Goal: Task Accomplishment & Management: Manage account settings

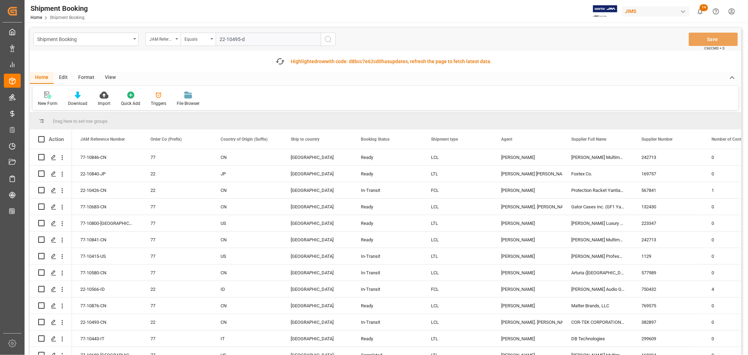
type input "22-10495-de"
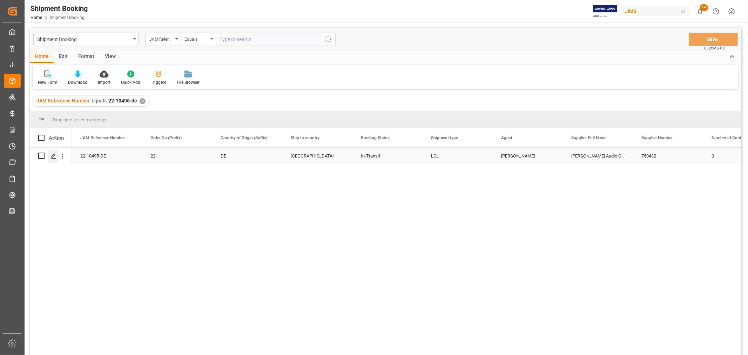
click at [55, 157] on icon "Press SPACE to select this row." at bounding box center [54, 156] width 6 height 6
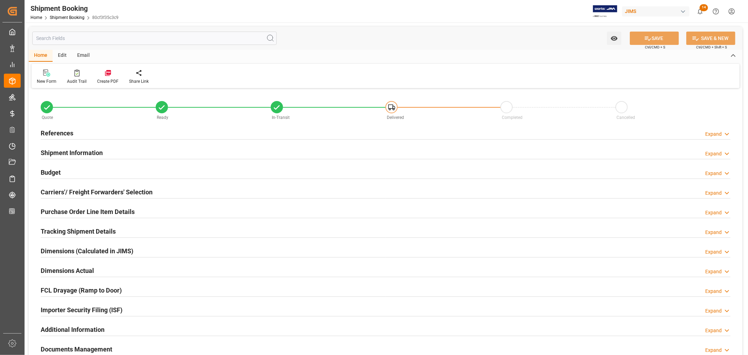
type input "50"
click at [69, 153] on h2 "Shipment Information" at bounding box center [72, 152] width 62 height 9
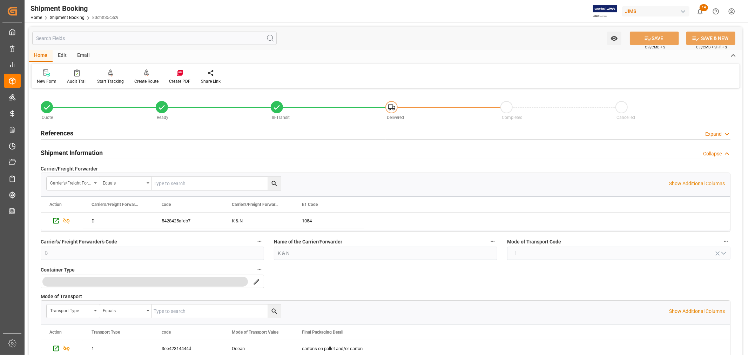
click at [64, 130] on h2 "References" at bounding box center [57, 132] width 33 height 9
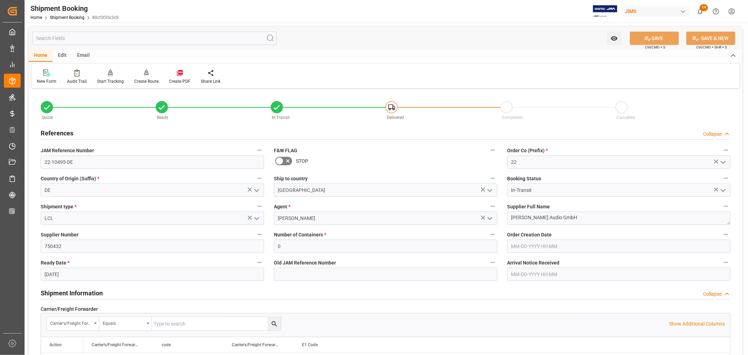
click at [64, 130] on h2 "References" at bounding box center [57, 132] width 33 height 9
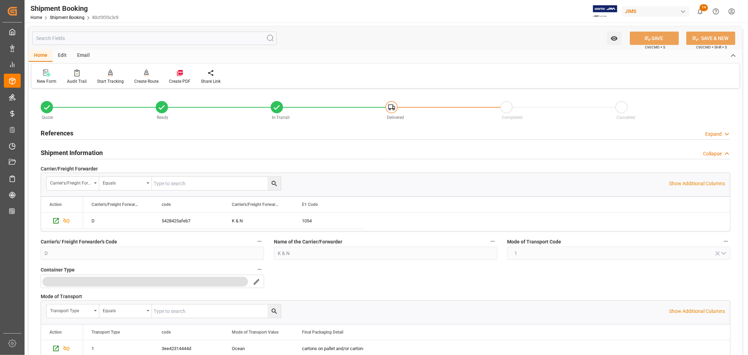
drag, startPoint x: 65, startPoint y: 129, endPoint x: 67, endPoint y: 136, distance: 7.3
click at [65, 129] on h2 "References" at bounding box center [57, 132] width 33 height 9
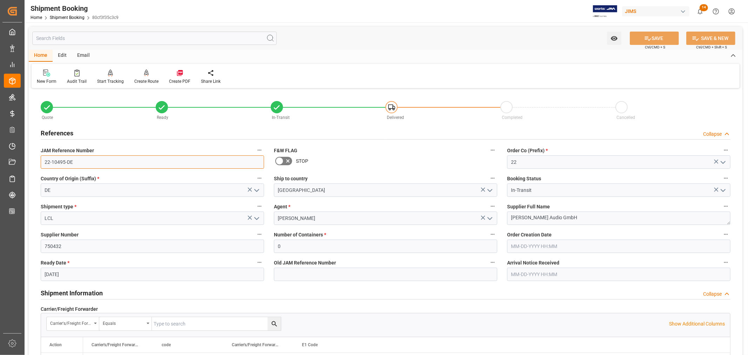
drag, startPoint x: 72, startPoint y: 162, endPoint x: 43, endPoint y: 160, distance: 29.5
click at [43, 160] on input "22-10495-DE" at bounding box center [152, 161] width 223 height 13
click at [72, 132] on h2 "References" at bounding box center [57, 132] width 33 height 9
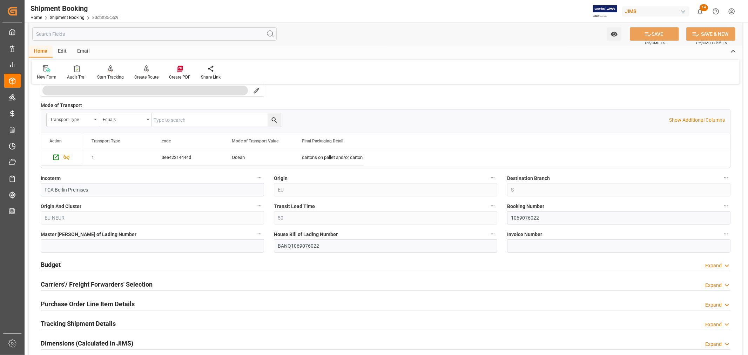
scroll to position [195, 0]
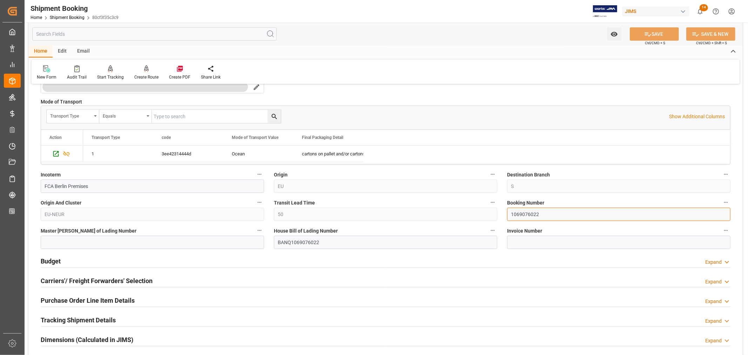
click at [528, 213] on input "1069076022" at bounding box center [618, 214] width 223 height 13
paste input "135118"
click at [511, 215] on input "1069135118" at bounding box center [618, 214] width 223 height 13
type input "1069135118"
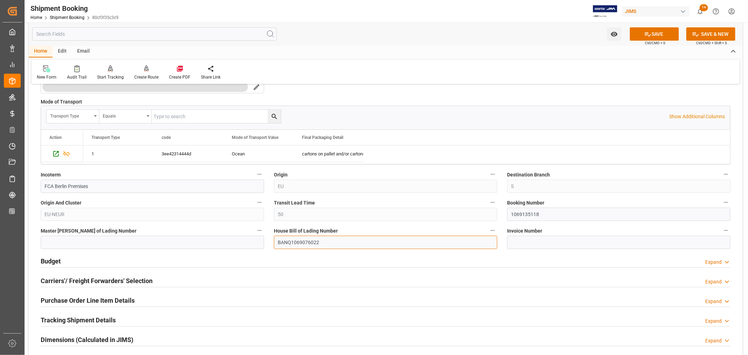
click at [296, 243] on input "BANQ1069076022" at bounding box center [385, 242] width 223 height 13
paste input "135118"
click at [279, 241] on input "BANQ1069135118" at bounding box center [385, 242] width 223 height 13
type input "BANQ1069135118"
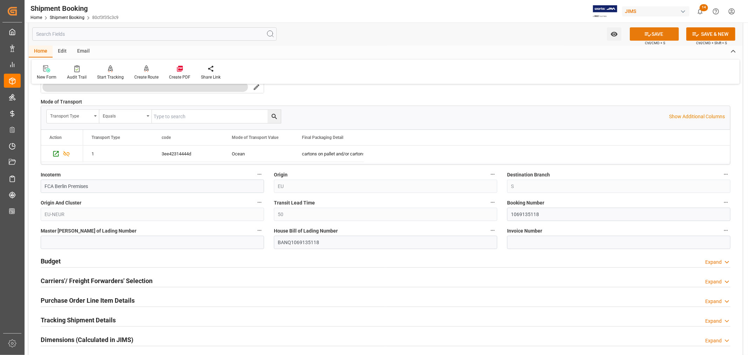
click at [660, 33] on button "SAVE" at bounding box center [654, 33] width 49 height 13
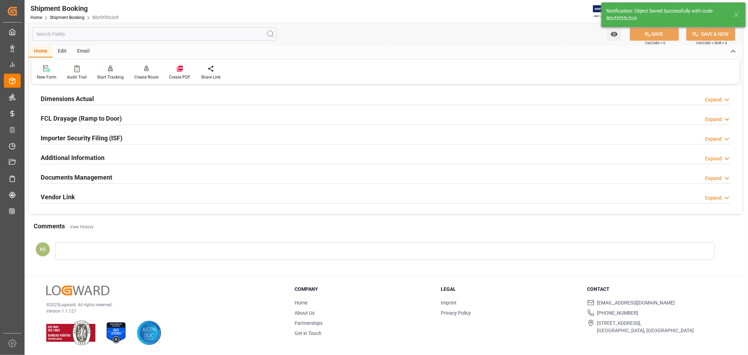
scroll to position [0, 0]
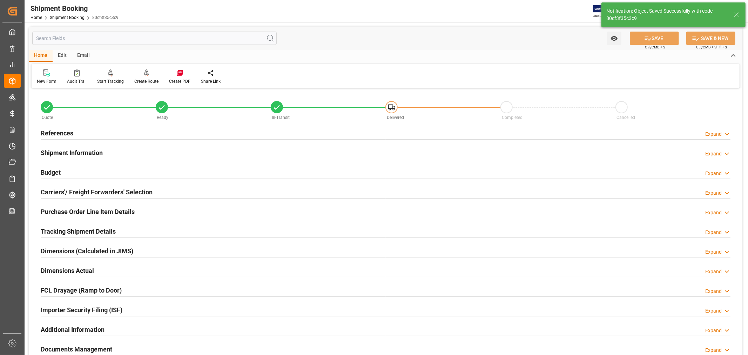
click at [59, 132] on h2 "References" at bounding box center [57, 132] width 33 height 9
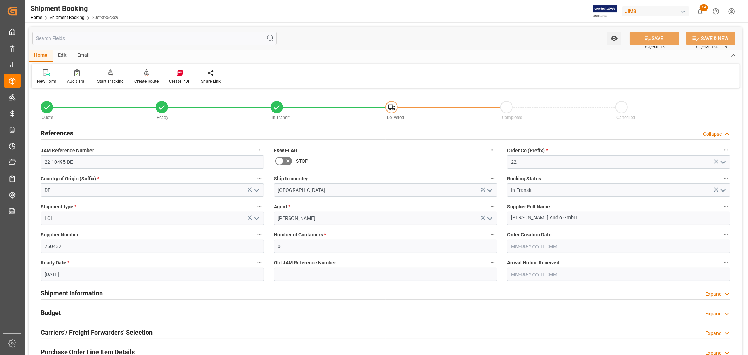
click at [257, 218] on icon "open menu" at bounding box center [257, 218] width 8 height 8
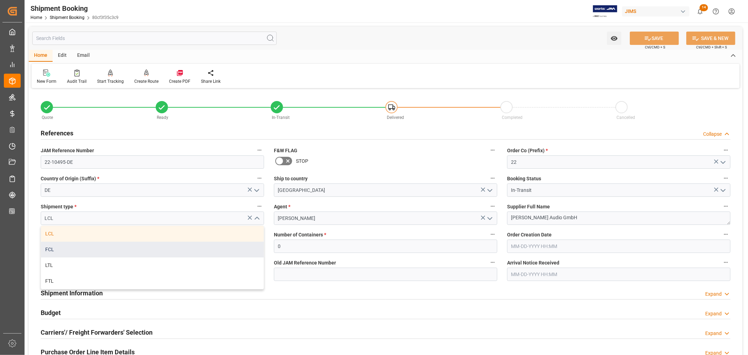
click at [95, 249] on div "FCL" at bounding box center [152, 250] width 223 height 16
type input "FCL"
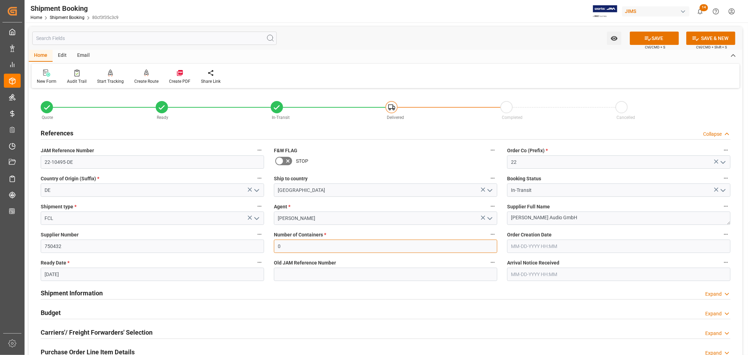
drag, startPoint x: 284, startPoint y: 246, endPoint x: 252, endPoint y: 247, distance: 32.7
click at [252, 247] on div "Quote Ready In-Transit Delivered Completed Cancelled References Collapse JAM Re…" at bounding box center [386, 308] width 714 height 436
type input "1"
click at [653, 39] on button "SAVE" at bounding box center [654, 38] width 49 height 13
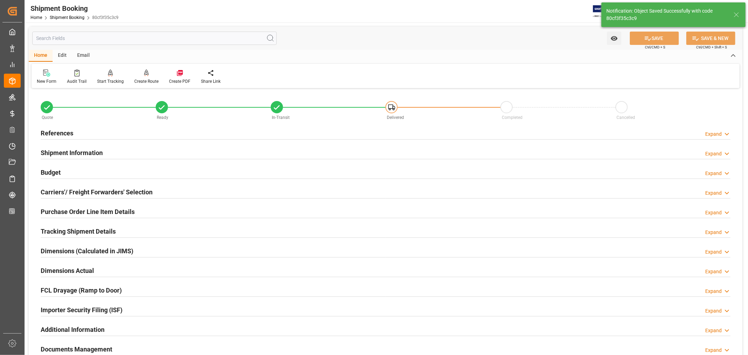
click at [109, 190] on h2 "Carriers'/ Freight Forwarders' Selection" at bounding box center [97, 191] width 112 height 9
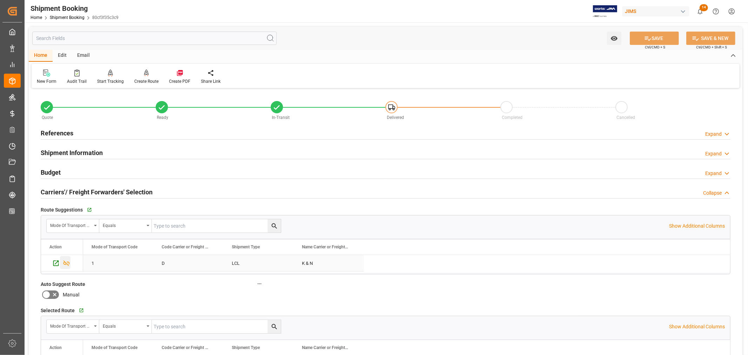
click at [67, 264] on icon "Press SPACE to select this row." at bounding box center [66, 264] width 6 height 6
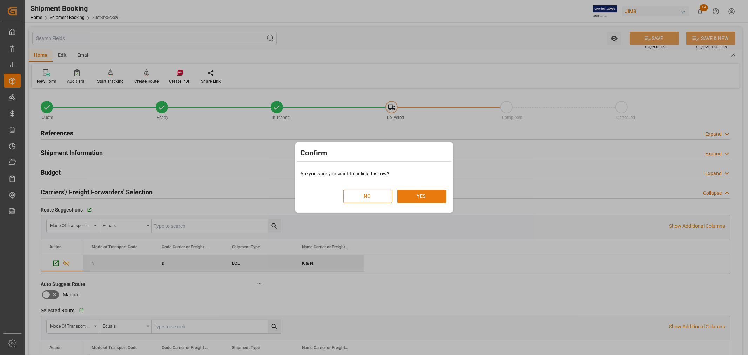
click at [423, 195] on button "YES" at bounding box center [421, 196] width 49 height 13
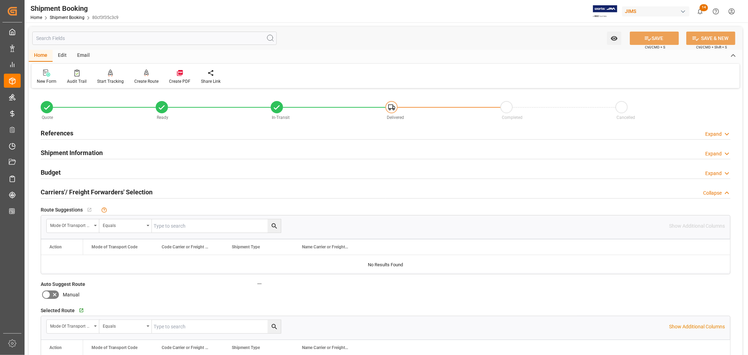
click at [116, 189] on h2 "Carriers'/ Freight Forwarders' Selection" at bounding box center [97, 191] width 112 height 9
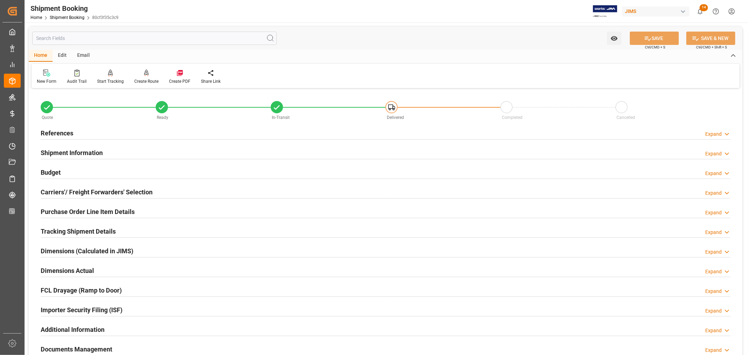
scroll to position [39, 0]
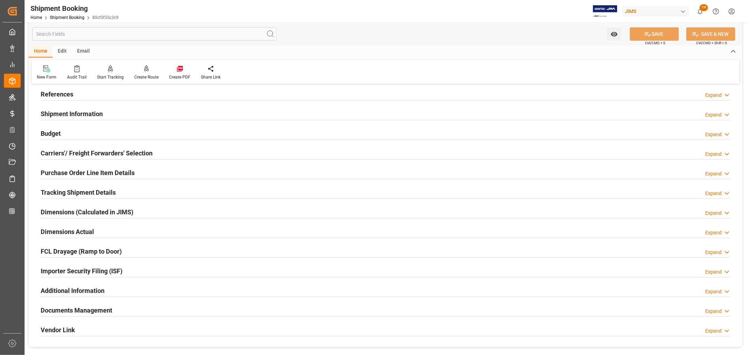
click at [89, 194] on h2 "Tracking Shipment Details" at bounding box center [78, 192] width 75 height 9
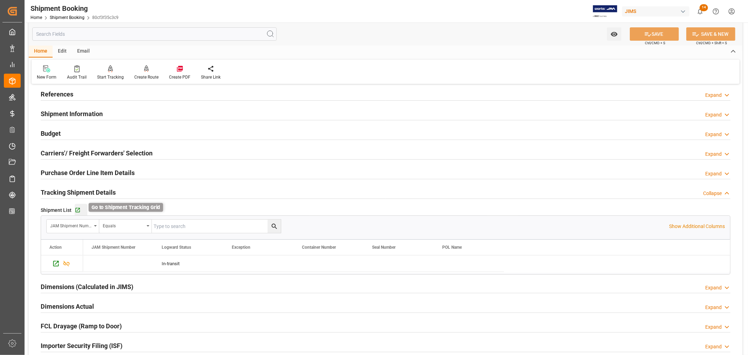
click at [78, 209] on icon "button" at bounding box center [78, 210] width 6 height 6
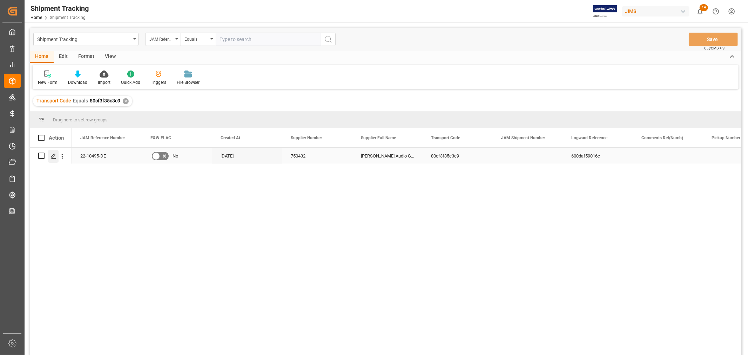
click at [53, 155] on icon "Press SPACE to select this row." at bounding box center [54, 156] width 6 height 6
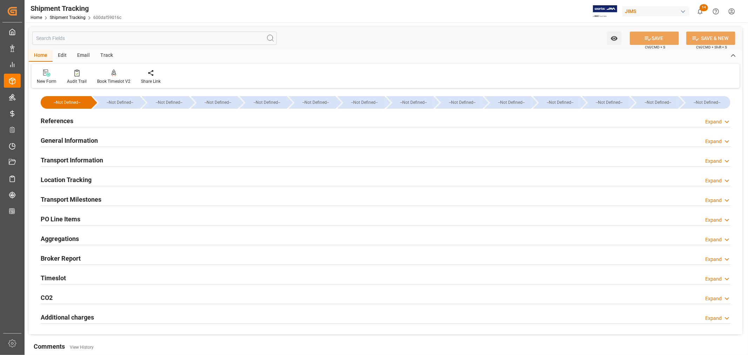
click at [81, 139] on h2 "General Information" at bounding box center [69, 140] width 57 height 9
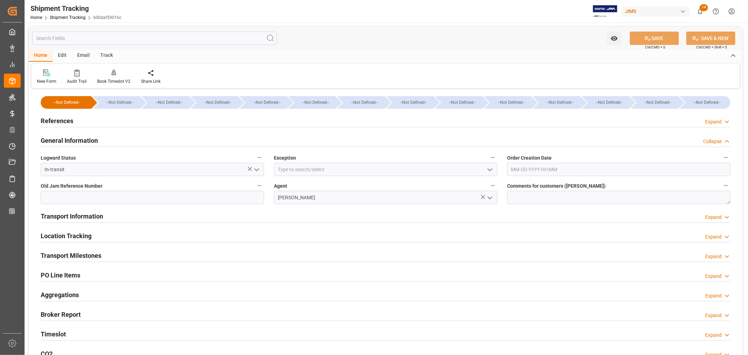
click at [81, 139] on h2 "General Information" at bounding box center [69, 140] width 57 height 9
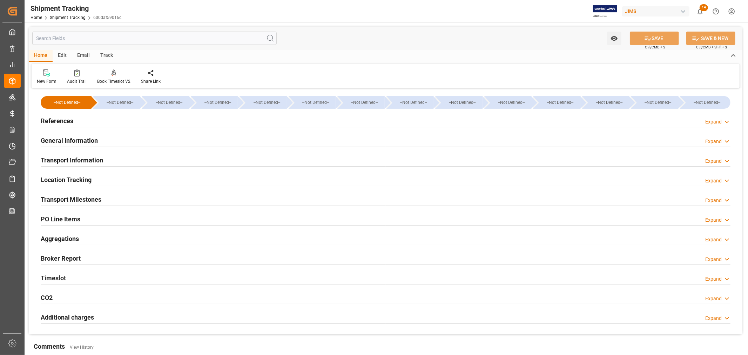
click at [85, 140] on h2 "General Information" at bounding box center [69, 140] width 57 height 9
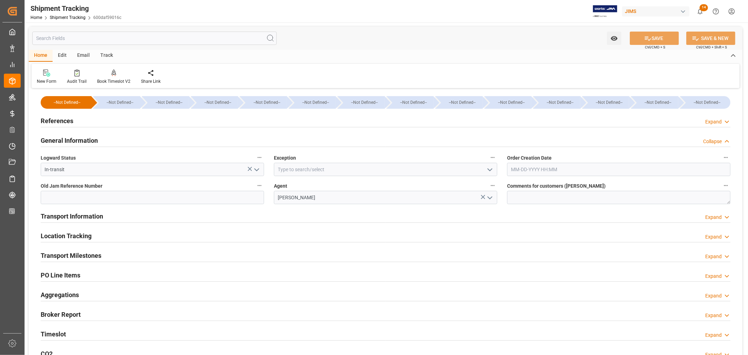
click at [490, 170] on icon "open menu" at bounding box center [490, 170] width 8 height 8
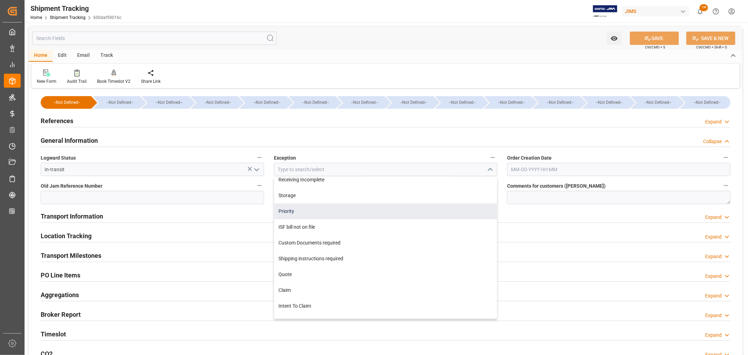
click at [350, 208] on div "Priority" at bounding box center [385, 211] width 223 height 16
type input "Priority"
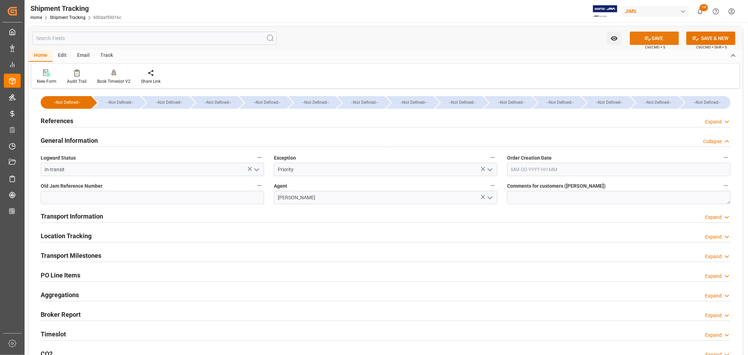
click at [654, 38] on button "SAVE" at bounding box center [654, 38] width 49 height 13
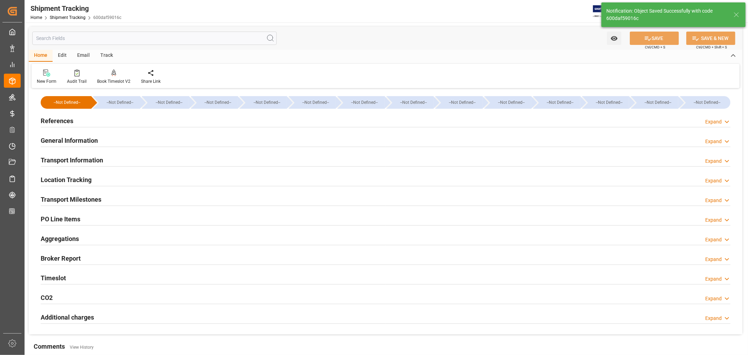
click at [89, 157] on h2 "Transport Information" at bounding box center [72, 159] width 62 height 9
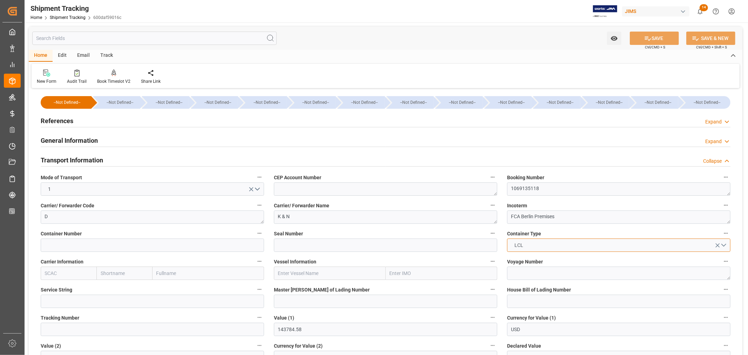
click at [724, 245] on button "LCL" at bounding box center [618, 245] width 223 height 13
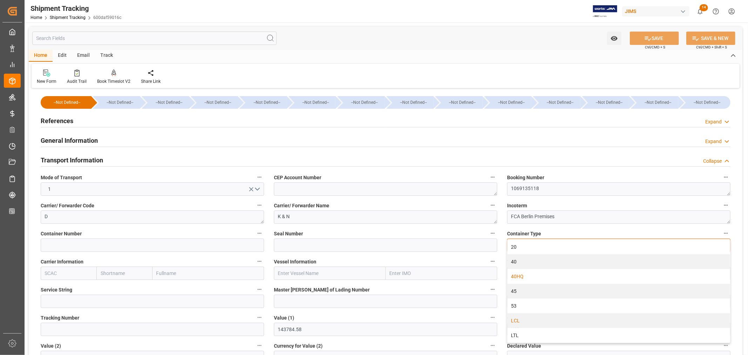
click at [532, 274] on div "40HQ" at bounding box center [619, 276] width 223 height 15
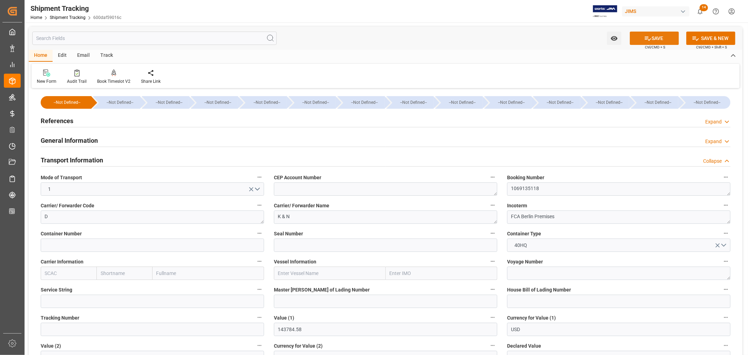
click at [660, 37] on button "SAVE" at bounding box center [654, 38] width 49 height 13
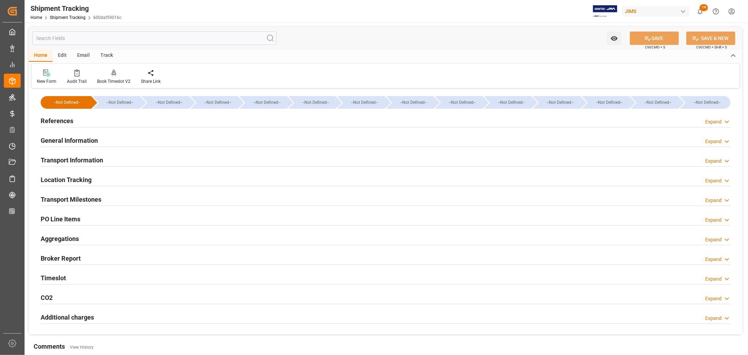
click at [74, 139] on h2 "General Information" at bounding box center [69, 140] width 57 height 9
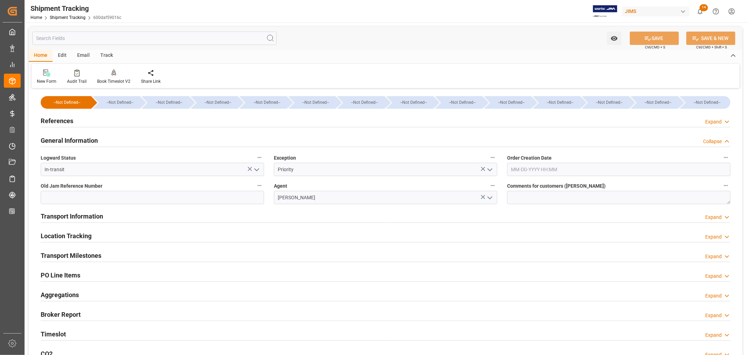
click at [74, 139] on h2 "General Information" at bounding box center [69, 140] width 57 height 9
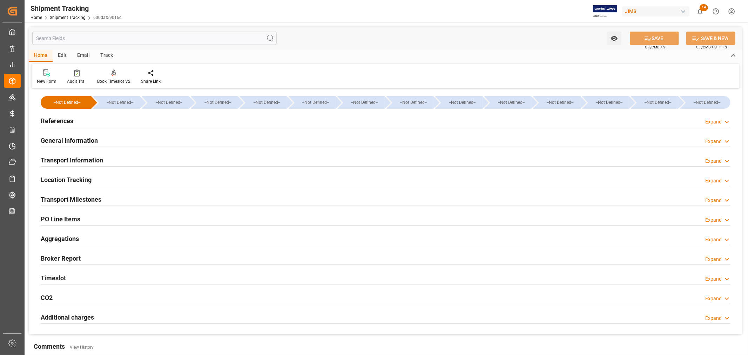
click at [74, 157] on h2 "Transport Information" at bounding box center [72, 159] width 62 height 9
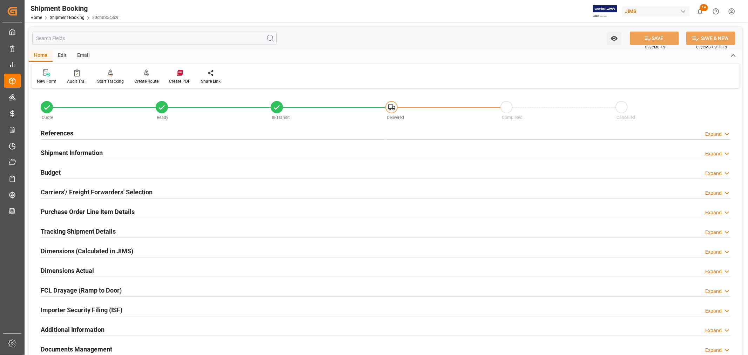
click at [92, 191] on h2 "Carriers'/ Freight Forwarders' Selection" at bounding box center [97, 191] width 112 height 9
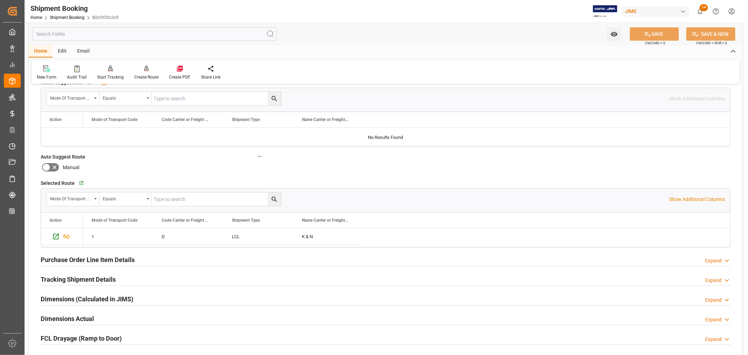
scroll to position [156, 0]
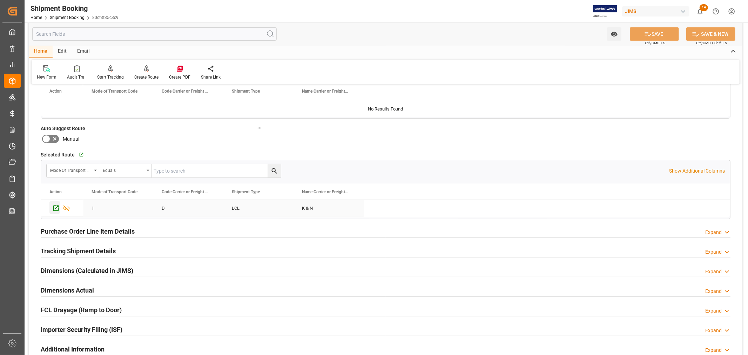
click at [58, 207] on icon "Press SPACE to select this row." at bounding box center [55, 208] width 7 height 7
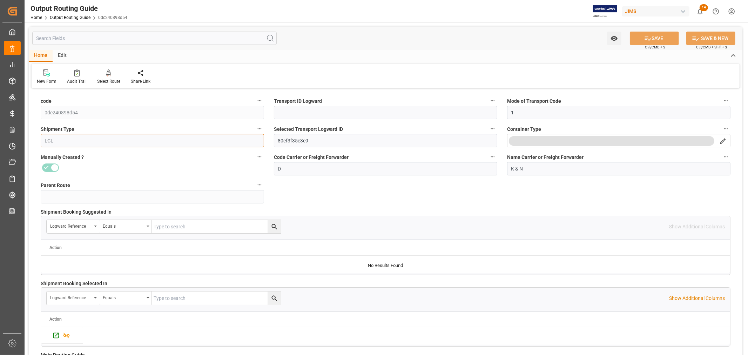
click at [248, 143] on input "LCL" at bounding box center [152, 140] width 223 height 13
type input "L"
type input "FCL"
click at [650, 35] on icon at bounding box center [647, 38] width 7 height 7
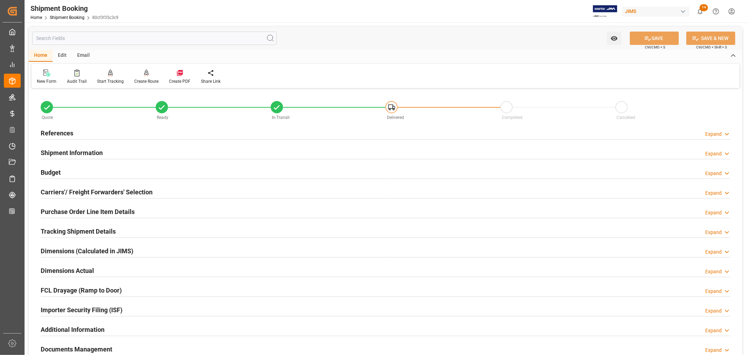
click at [104, 194] on h2 "Carriers'/ Freight Forwarders' Selection" at bounding box center [97, 191] width 112 height 9
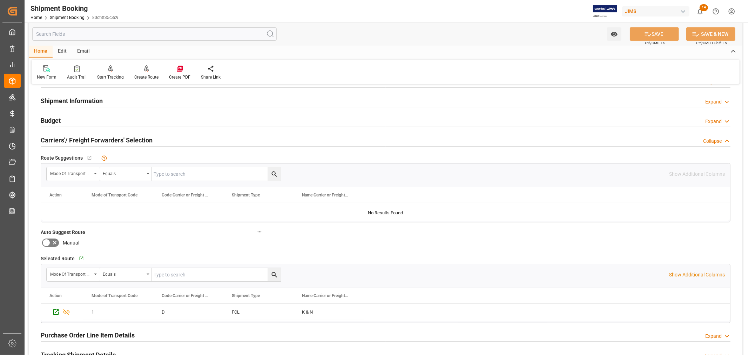
scroll to position [39, 0]
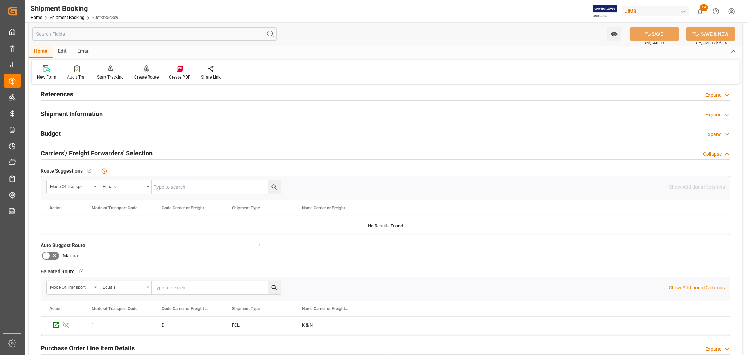
click at [141, 75] on div "Create Route" at bounding box center [146, 77] width 24 height 6
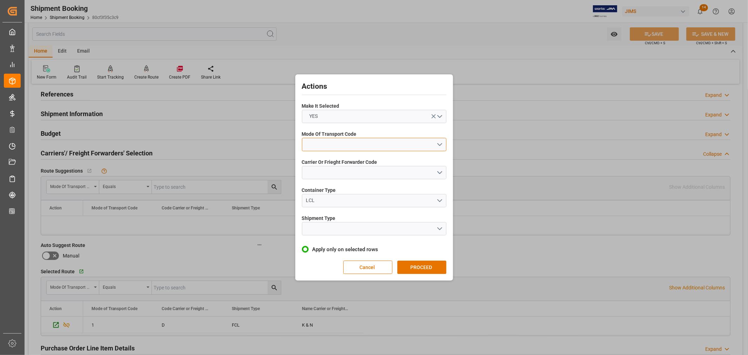
click at [330, 145] on button "open menu" at bounding box center [374, 144] width 145 height 13
click at [321, 147] on div "1- OCEAN" at bounding box center [374, 146] width 144 height 15
click at [320, 169] on button "open menu" at bounding box center [374, 172] width 145 height 13
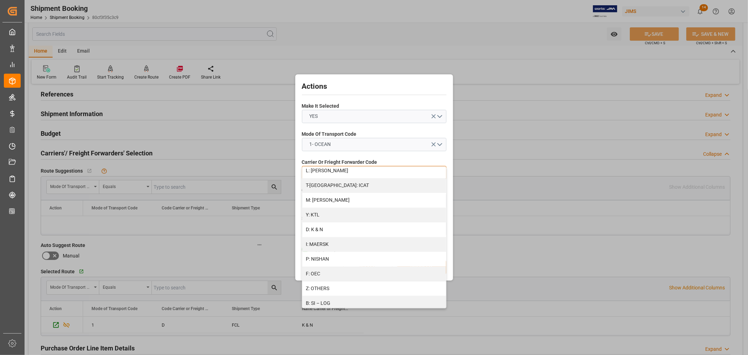
scroll to position [312, 0]
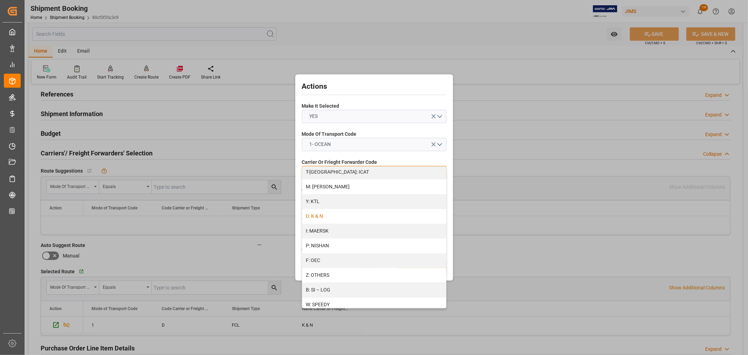
click at [325, 215] on div "D: K & N" at bounding box center [374, 216] width 144 height 15
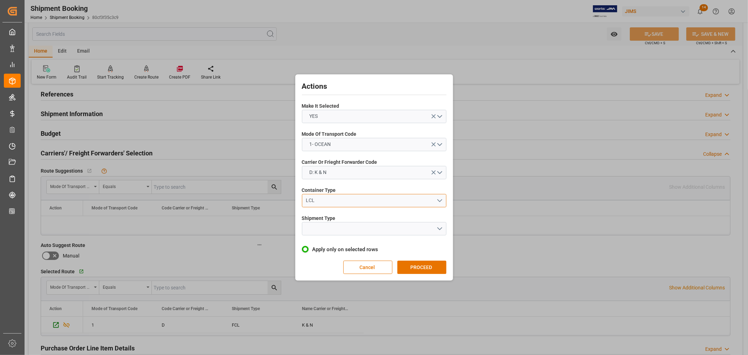
click at [325, 197] on div "LCL" at bounding box center [371, 200] width 131 height 7
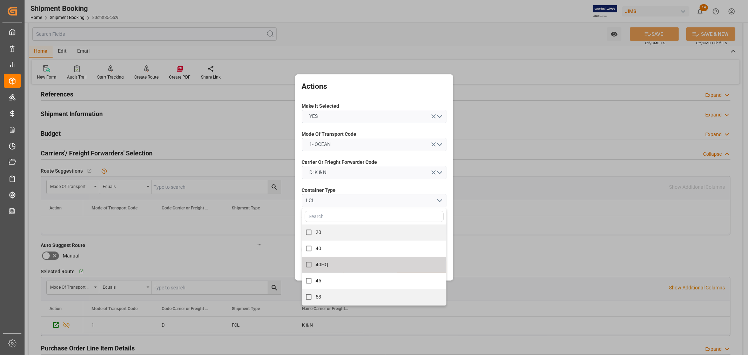
click at [327, 263] on span "40HQ" at bounding box center [322, 265] width 13 height 6
checkbox input "true"
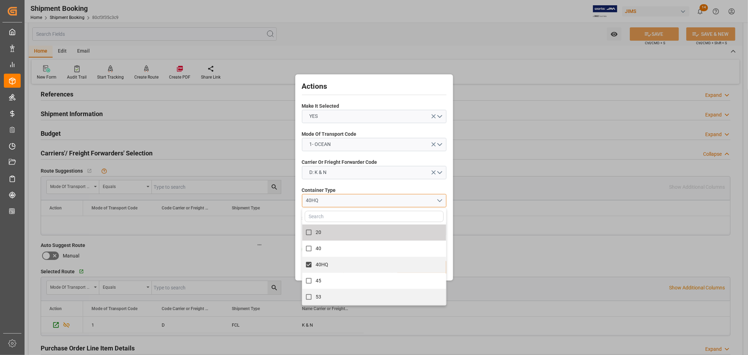
click at [344, 201] on div "40HQ" at bounding box center [371, 200] width 131 height 7
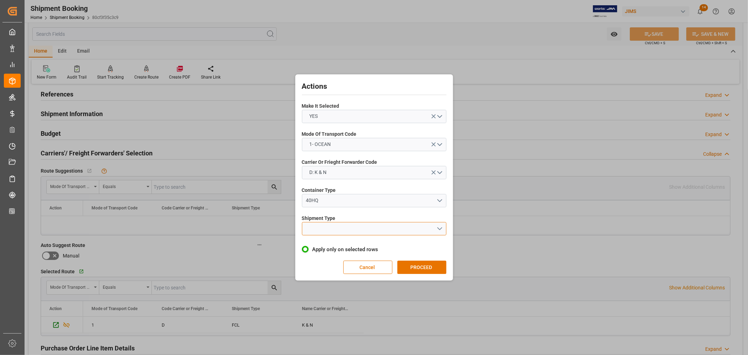
click at [327, 228] on button "open menu" at bounding box center [374, 228] width 145 height 13
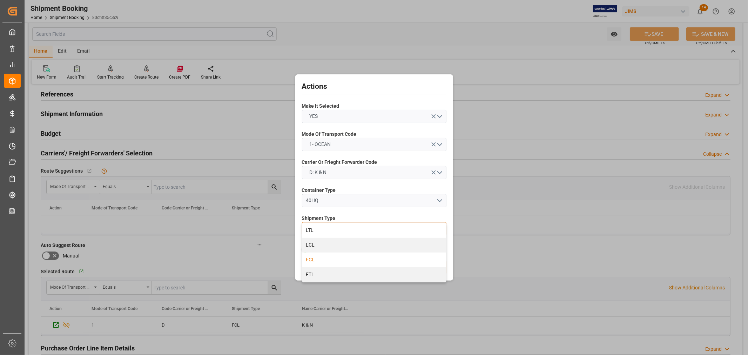
click at [313, 258] on div "FCL" at bounding box center [374, 260] width 144 height 15
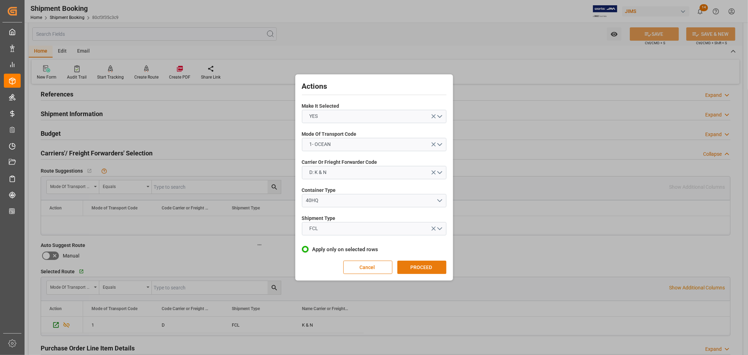
click at [421, 265] on button "PROCEED" at bounding box center [421, 267] width 49 height 13
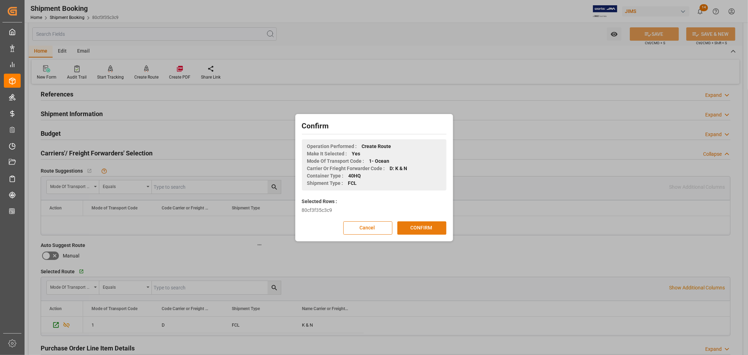
click at [420, 229] on button "CONFIRM" at bounding box center [421, 227] width 49 height 13
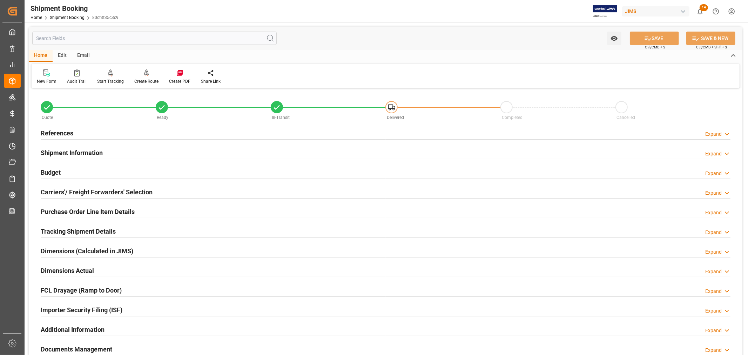
click at [128, 192] on h2 "Carriers'/ Freight Forwarders' Selection" at bounding box center [97, 191] width 112 height 9
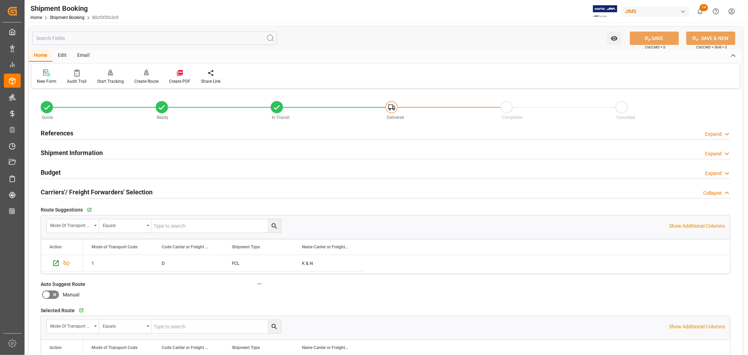
click at [83, 188] on h2 "Carriers'/ Freight Forwarders' Selection" at bounding box center [97, 191] width 112 height 9
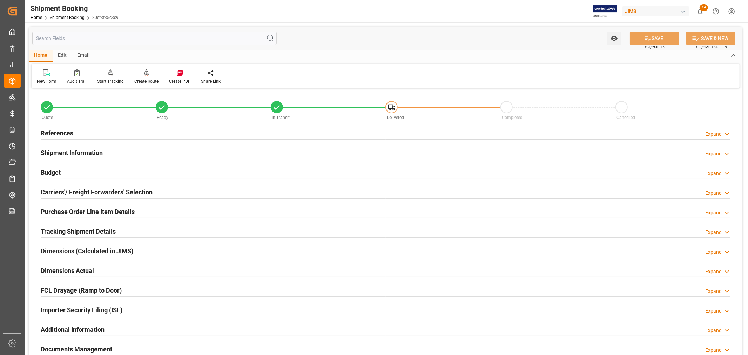
click at [62, 133] on h2 "References" at bounding box center [57, 132] width 33 height 9
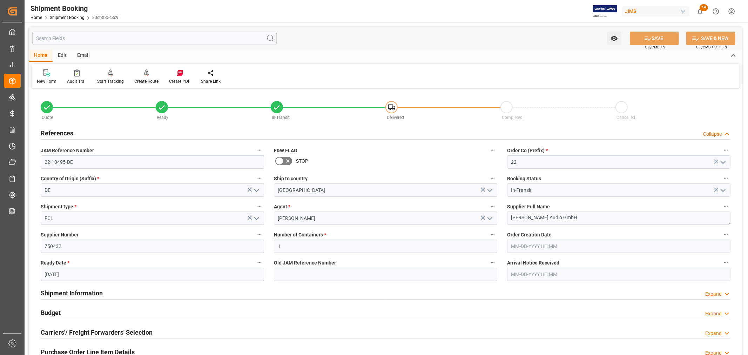
click at [62, 133] on h2 "References" at bounding box center [57, 132] width 33 height 9
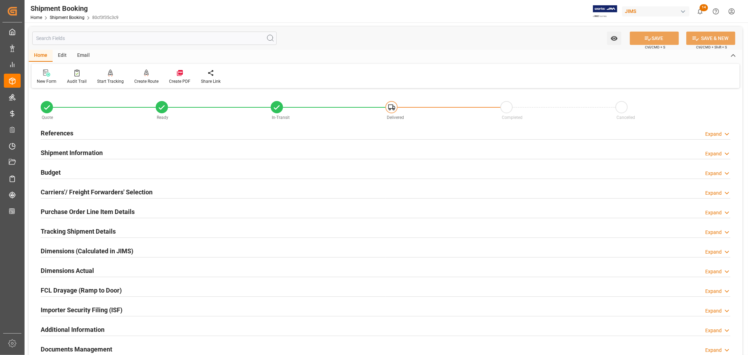
click at [74, 227] on h2 "Tracking Shipment Details" at bounding box center [78, 231] width 75 height 9
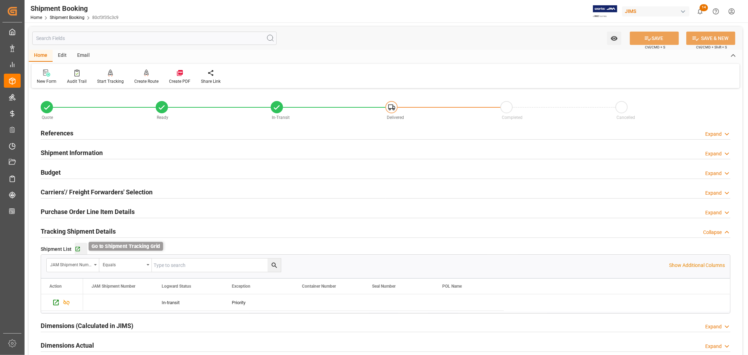
click at [78, 250] on icon "button" at bounding box center [78, 249] width 6 height 6
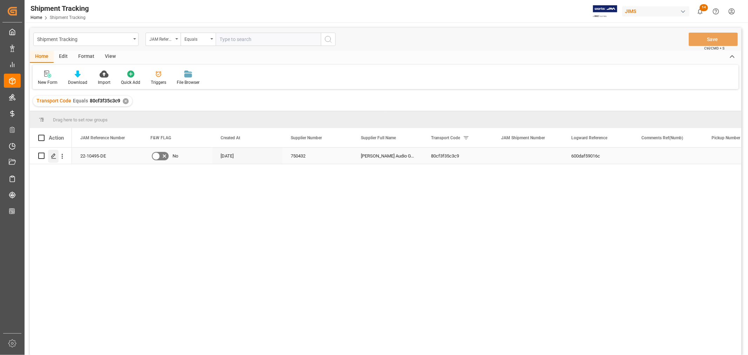
click at [52, 154] on icon "Press SPACE to select this row." at bounding box center [54, 156] width 6 height 6
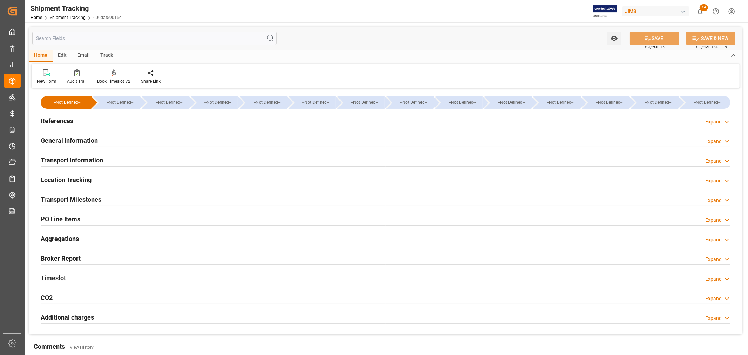
type input "08-21-2025"
click at [55, 118] on h2 "References" at bounding box center [57, 120] width 33 height 9
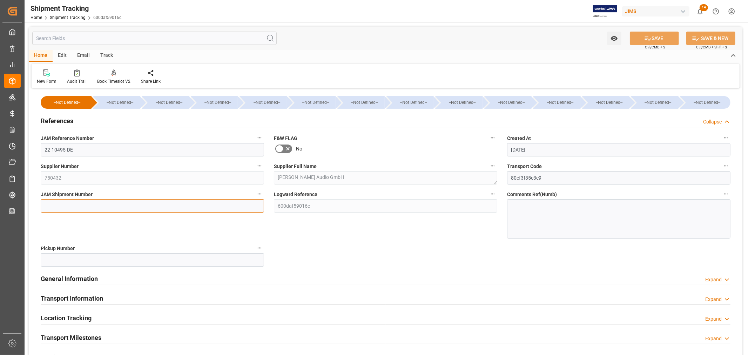
click at [56, 201] on input at bounding box center [152, 205] width 223 height 13
paste input "72877"
type input "72877"
click at [651, 40] on button "SAVE" at bounding box center [654, 38] width 49 height 13
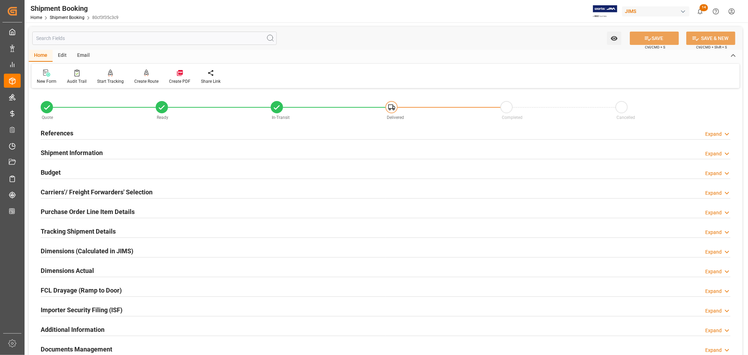
click at [61, 230] on h2 "Tracking Shipment Details" at bounding box center [78, 231] width 75 height 9
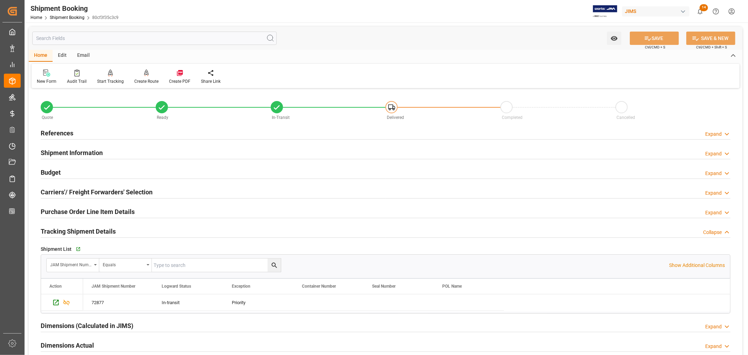
click at [61, 230] on h2 "Tracking Shipment Details" at bounding box center [78, 231] width 75 height 9
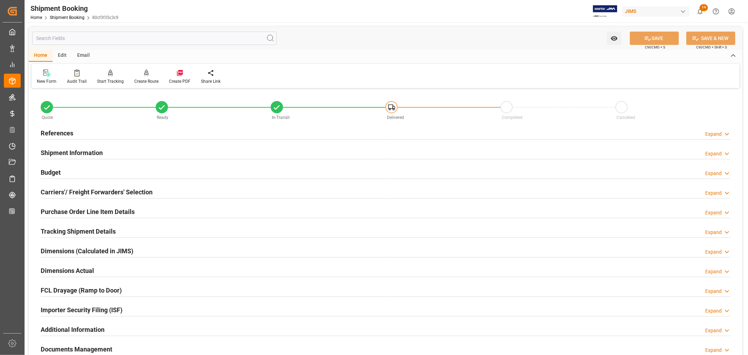
click at [76, 209] on h2 "Purchase Order Line Item Details" at bounding box center [88, 211] width 94 height 9
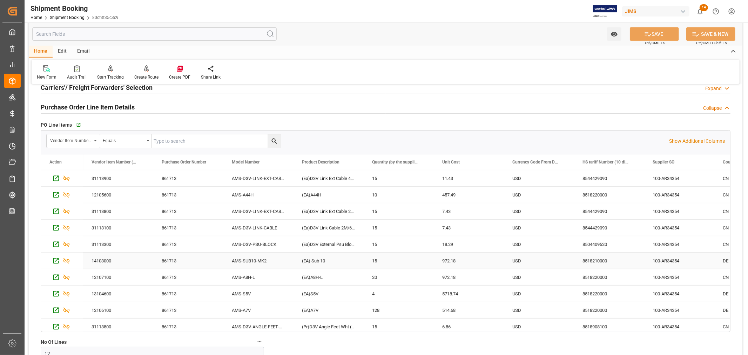
scroll to position [78, 0]
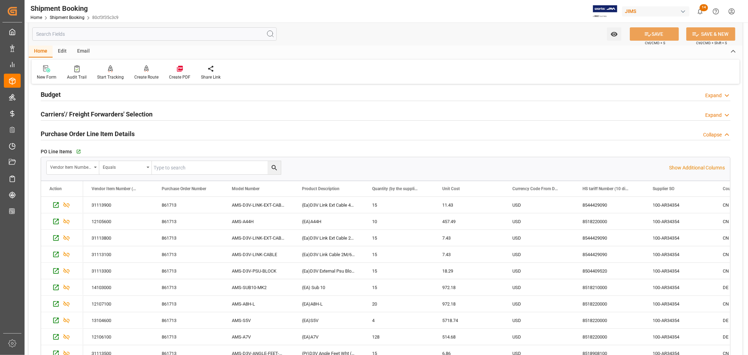
click at [111, 131] on h2 "Purchase Order Line Item Details" at bounding box center [88, 133] width 94 height 9
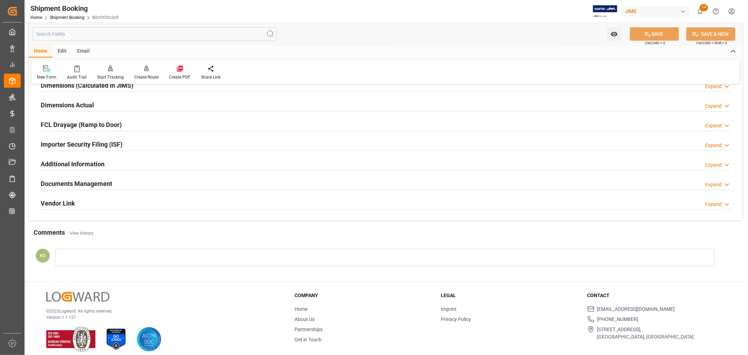
scroll to position [172, 0]
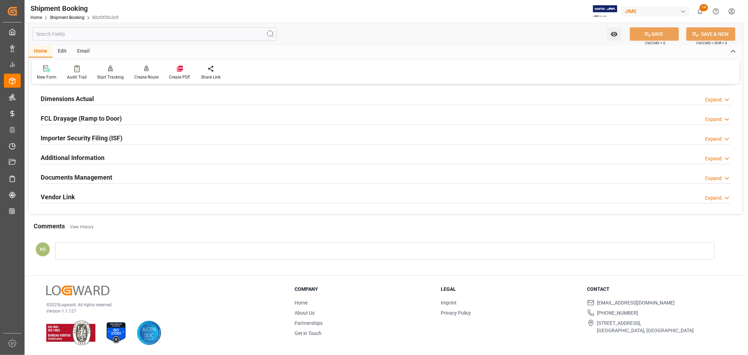
click at [132, 134] on div "Importer Security Filing (ISF) Expand" at bounding box center [386, 137] width 690 height 13
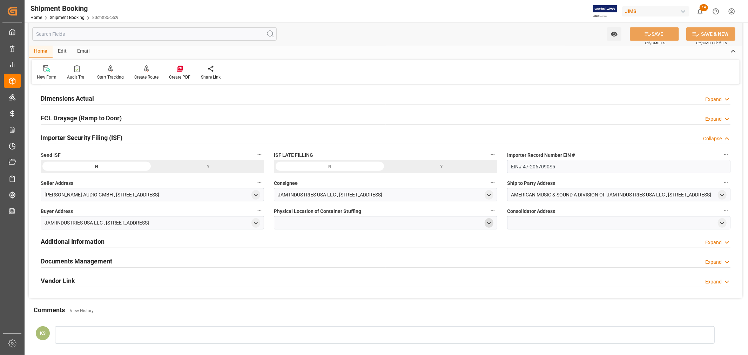
click at [488, 223] on icon "open menu" at bounding box center [489, 223] width 6 height 6
click at [310, 244] on input at bounding box center [375, 243] width 192 height 13
type input "D"
click at [302, 260] on input "text" at bounding box center [384, 260] width 208 height 8
click at [291, 259] on input "D" at bounding box center [384, 260] width 208 height 8
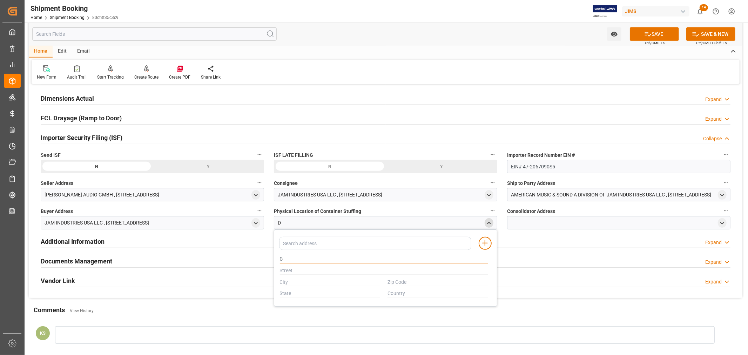
paste input "HEINRICHS LOGISTICS GMBH"
type input "D HEINRICHS LOGISTICS GMBH"
click at [283, 268] on input "text" at bounding box center [384, 271] width 208 height 8
paste input "AMERIKARING 40"
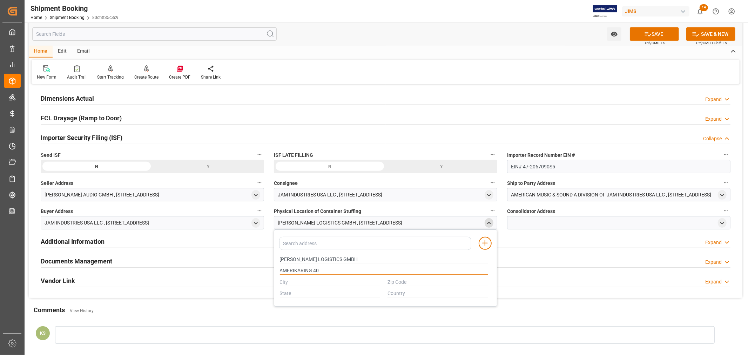
type input "AMERIKARING 40"
click at [388, 281] on input "text" at bounding box center [438, 283] width 101 height 8
paste input "27568"
type input "27568"
click at [389, 294] on input "text" at bounding box center [438, 294] width 101 height 8
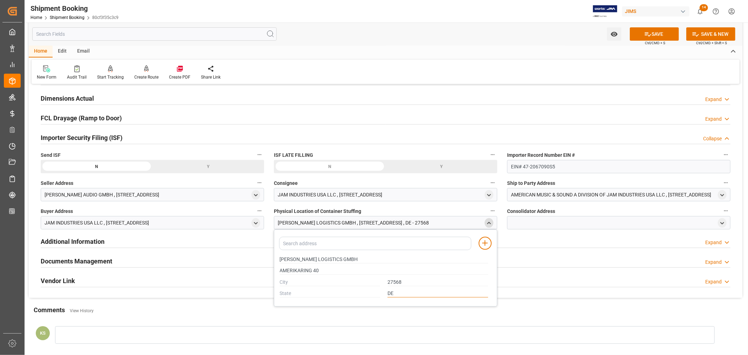
type input "DE"
click at [280, 282] on input "text" at bounding box center [330, 283] width 101 height 8
paste input "BREMERHAVEN"
type input "BREMERHAVEN"
click at [280, 293] on input "text" at bounding box center [330, 294] width 101 height 8
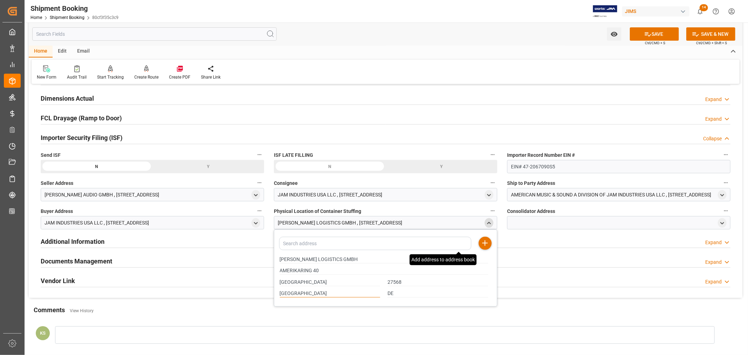
type input "BREMEN"
click at [486, 241] on icon at bounding box center [485, 243] width 8 height 8
click at [489, 223] on icon "close menu" at bounding box center [489, 223] width 6 height 6
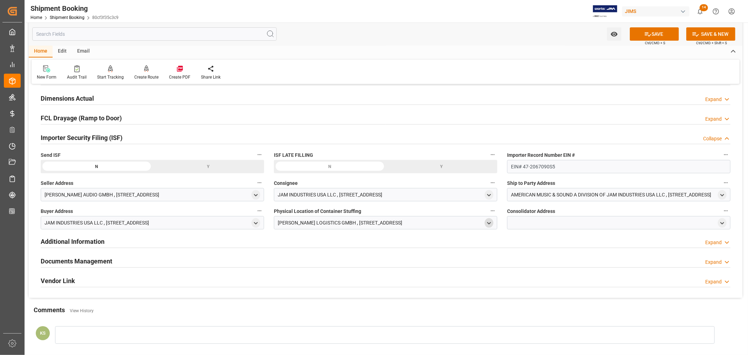
click at [491, 223] on icon "open menu" at bounding box center [489, 223] width 6 height 6
click at [722, 224] on icon "open menu" at bounding box center [723, 223] width 6 height 6
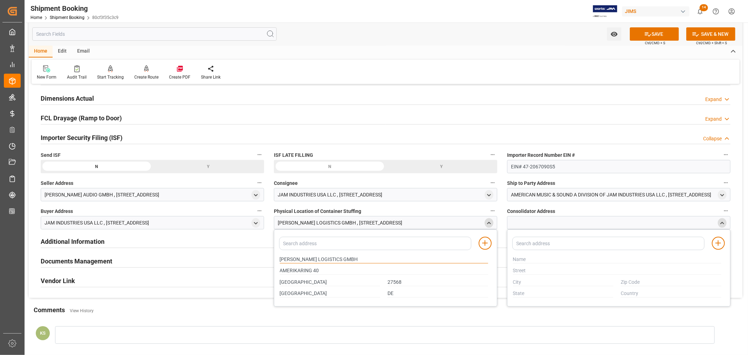
drag, startPoint x: 349, startPoint y: 259, endPoint x: 279, endPoint y: 256, distance: 70.2
click at [279, 256] on div "D HEINRICHS LOGISTICS GMBH" at bounding box center [384, 260] width 216 height 12
click at [516, 258] on input "text" at bounding box center [617, 260] width 208 height 8
paste input "D HEINRICHS LOGISTICS GMBH"
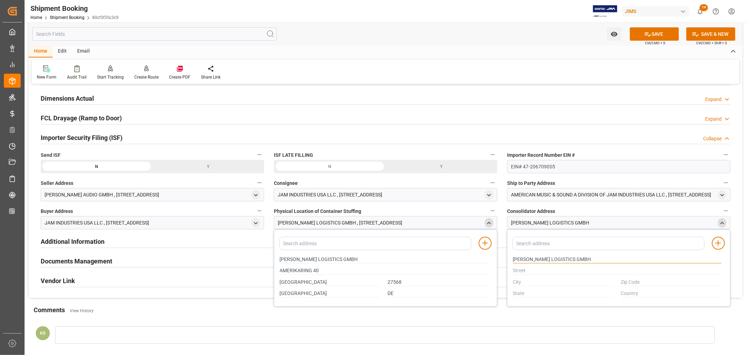
type input "D HEINRICHS LOGISTICS GMBH"
drag, startPoint x: 319, startPoint y: 269, endPoint x: 279, endPoint y: 270, distance: 39.3
click at [280, 270] on input "AMERIKARING 40" at bounding box center [384, 271] width 208 height 8
click at [531, 268] on input "text" at bounding box center [617, 271] width 208 height 8
paste input "AMERIKARING 40"
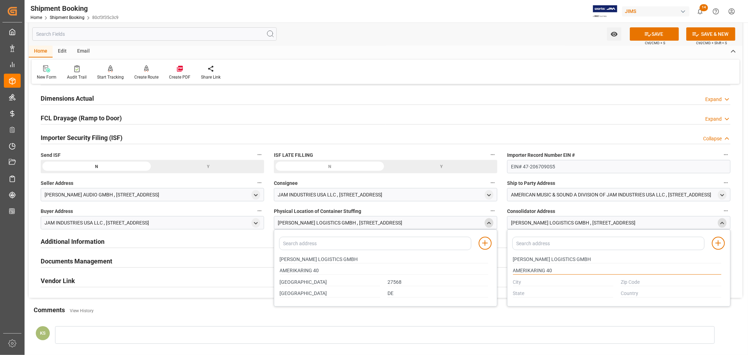
type input "AMERIKARING 40"
drag, startPoint x: 316, startPoint y: 280, endPoint x: 279, endPoint y: 280, distance: 37.2
click at [280, 280] on input "BREMERHAVEN" at bounding box center [330, 283] width 101 height 8
drag, startPoint x: 518, startPoint y: 278, endPoint x: 524, endPoint y: 282, distance: 7.1
click at [518, 279] on input "text" at bounding box center [563, 283] width 101 height 8
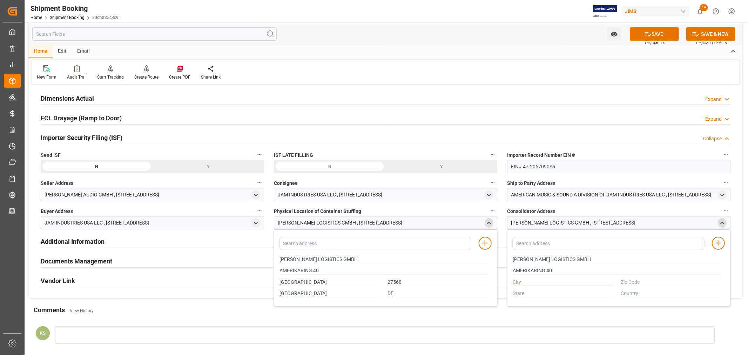
paste input "BREMERHAVEN"
type input "BREMERHAVEN"
click at [395, 282] on input "27568" at bounding box center [438, 283] width 101 height 8
click at [629, 282] on input "text" at bounding box center [671, 283] width 101 height 8
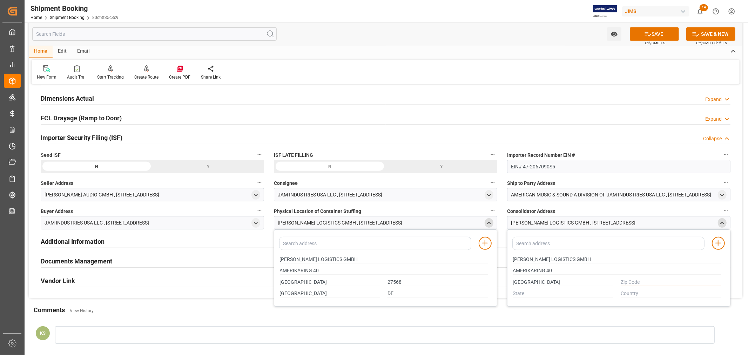
paste input "27568"
type input "27568"
click at [288, 292] on input "BREMEN" at bounding box center [330, 294] width 101 height 8
drag, startPoint x: 515, startPoint y: 292, endPoint x: 521, endPoint y: 292, distance: 6.0
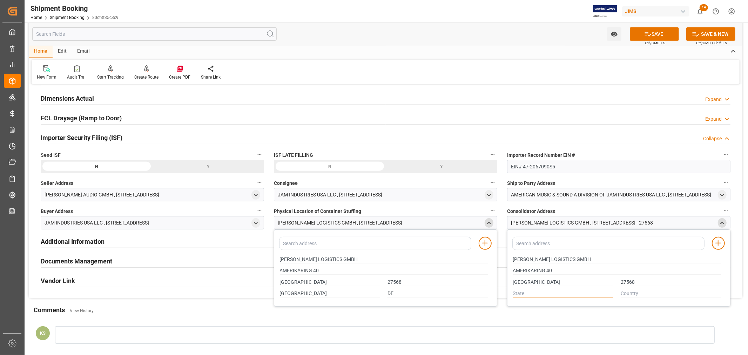
click at [515, 292] on input "text" at bounding box center [563, 294] width 101 height 8
paste input "BREMEN"
type input "BREMEN"
click at [390, 294] on input "DE" at bounding box center [438, 294] width 101 height 8
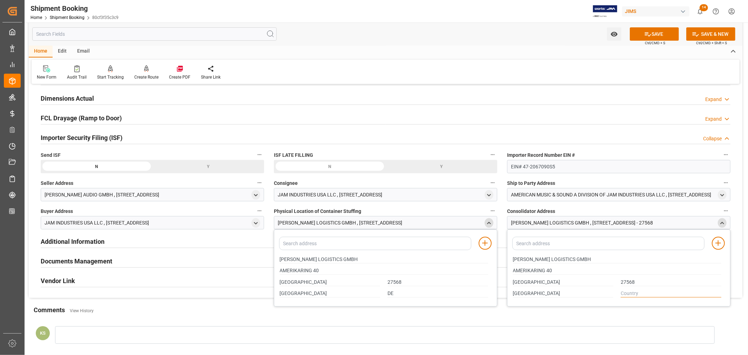
click at [626, 292] on input "text" at bounding box center [671, 294] width 101 height 8
paste input "DE"
type input "DE"
click at [718, 242] on line at bounding box center [718, 243] width 0 height 5
click at [723, 225] on icon "close menu" at bounding box center [723, 223] width 6 height 6
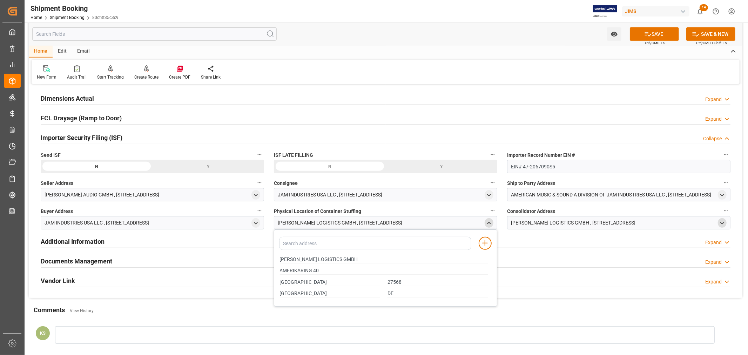
click at [492, 221] on icon "close menu" at bounding box center [489, 223] width 6 height 6
click at [656, 35] on button "SAVE" at bounding box center [654, 33] width 49 height 13
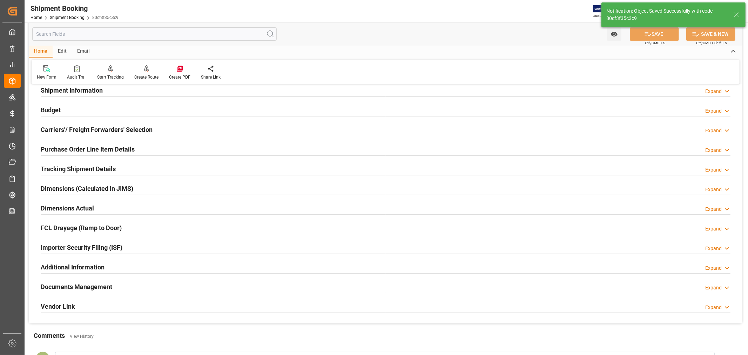
scroll to position [55, 0]
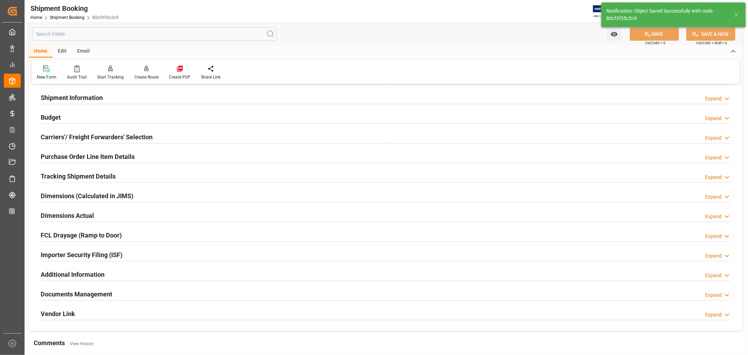
click at [96, 155] on h2 "Purchase Order Line Item Details" at bounding box center [88, 156] width 94 height 9
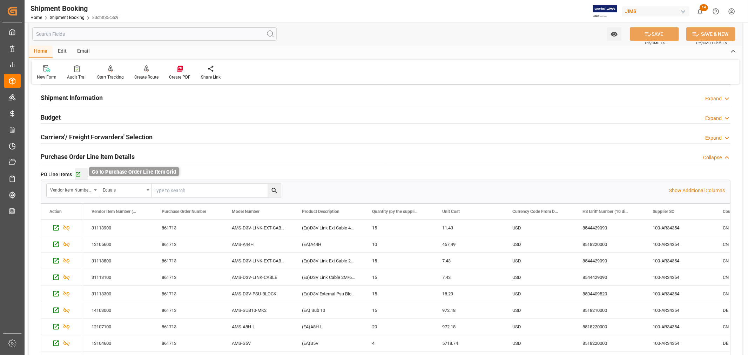
click at [77, 174] on icon "button" at bounding box center [78, 175] width 6 height 6
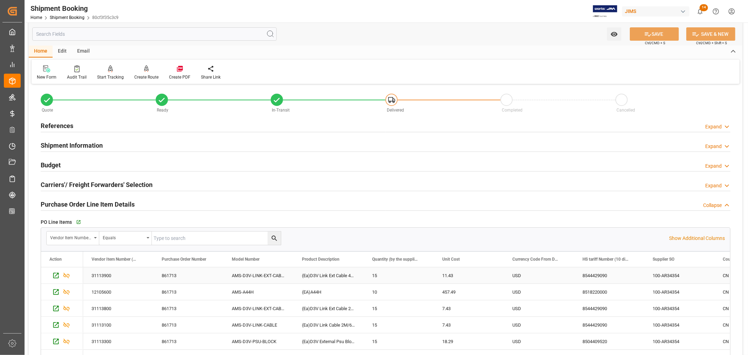
scroll to position [0, 0]
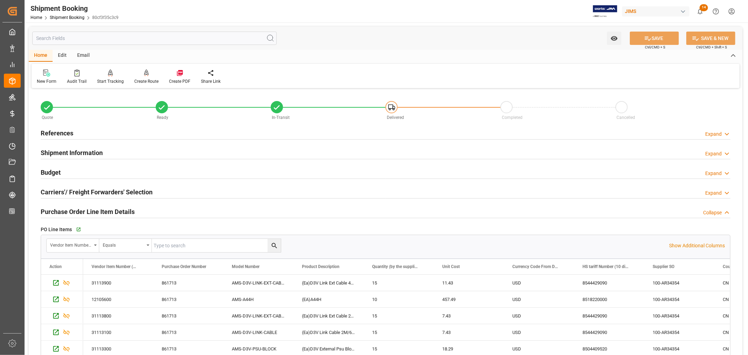
click at [135, 210] on div "Purchase Order Line Item Details Collapse" at bounding box center [386, 211] width 690 height 13
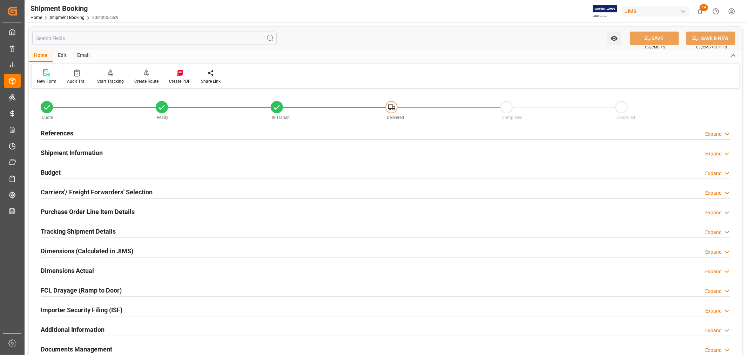
click at [96, 150] on h2 "Shipment Information" at bounding box center [72, 152] width 62 height 9
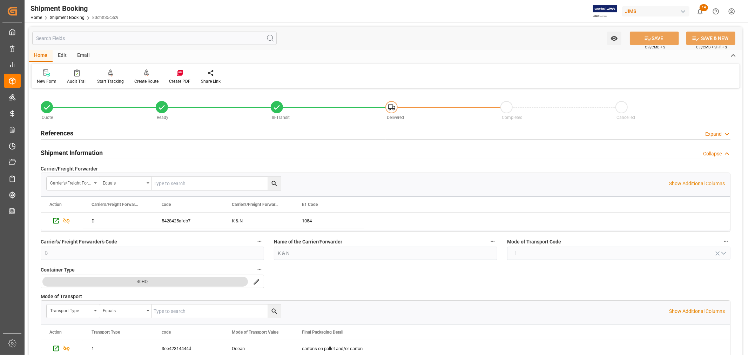
click at [99, 151] on h2 "Shipment Information" at bounding box center [72, 152] width 62 height 9
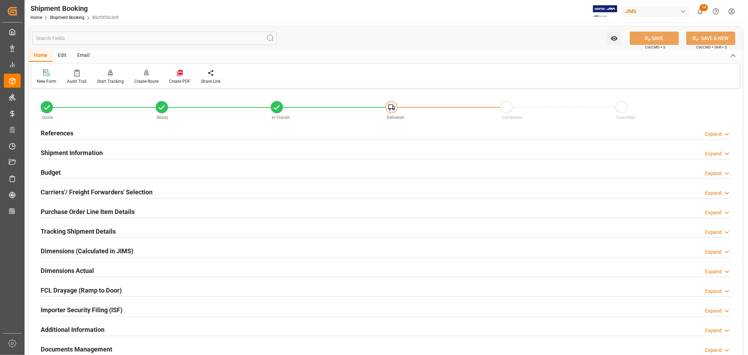
click at [96, 188] on h2 "Carriers'/ Freight Forwarders' Selection" at bounding box center [97, 191] width 112 height 9
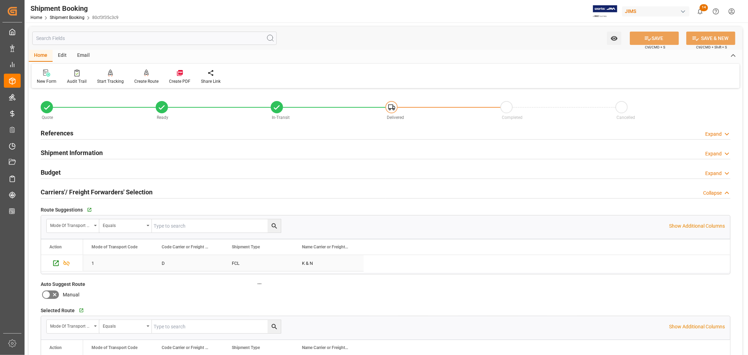
click at [96, 188] on h2 "Carriers'/ Freight Forwarders' Selection" at bounding box center [97, 191] width 112 height 9
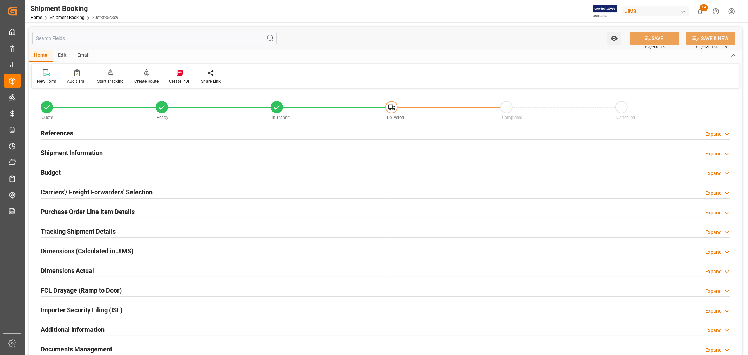
click at [58, 172] on h2 "Budget" at bounding box center [51, 172] width 20 height 9
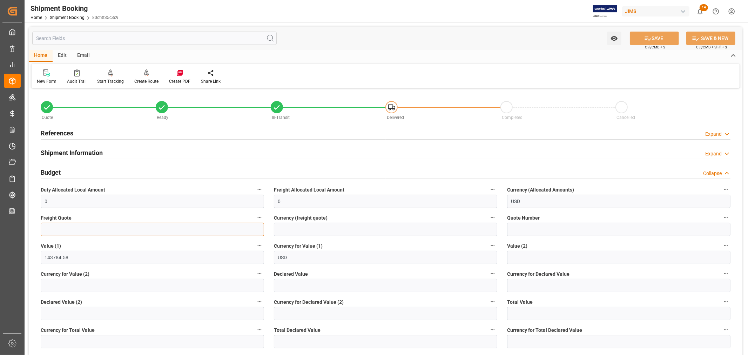
click at [67, 229] on input "text" at bounding box center [152, 229] width 223 height 13
type input "6000"
click at [303, 227] on input at bounding box center [385, 229] width 223 height 13
type input "USD"
click at [660, 36] on button "SAVE" at bounding box center [654, 38] width 49 height 13
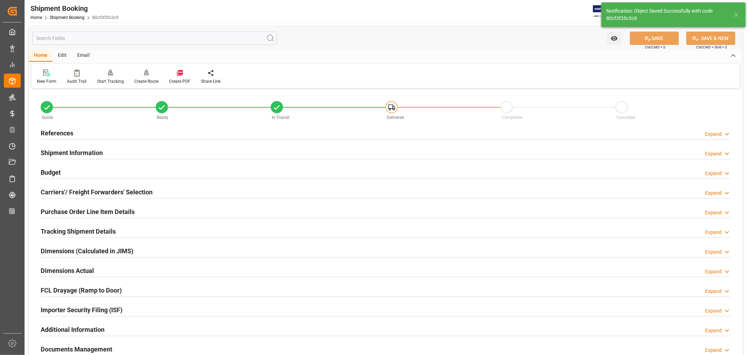
click at [140, 310] on div "Importer Security Filing (ISF) Expand" at bounding box center [386, 309] width 690 height 13
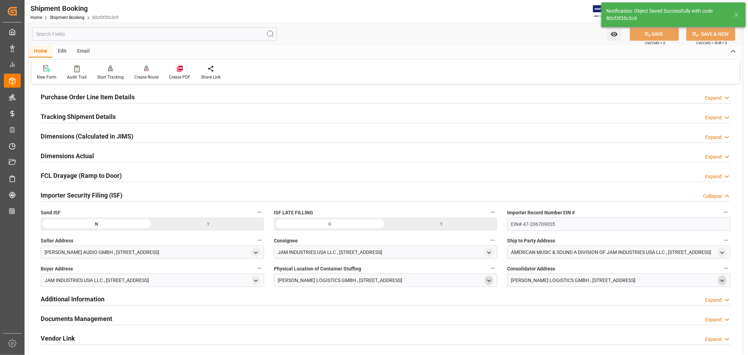
scroll to position [117, 0]
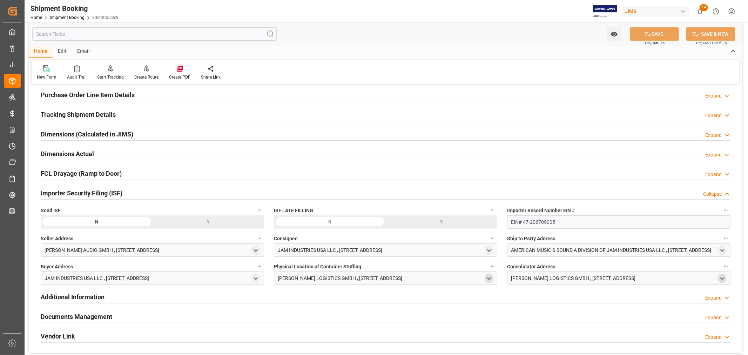
click at [207, 220] on div "Y" at bounding box center [209, 221] width 112 height 13
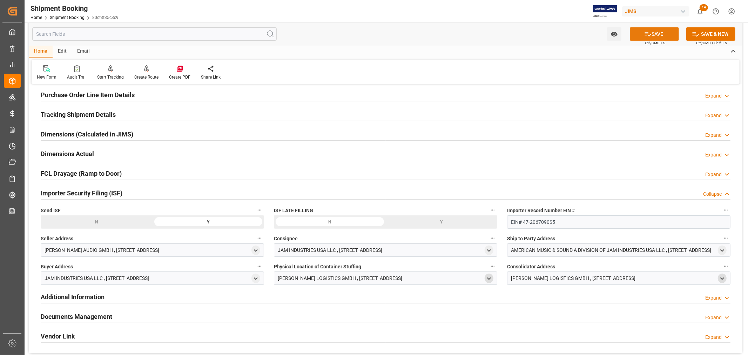
click at [657, 33] on button "SAVE" at bounding box center [654, 33] width 49 height 13
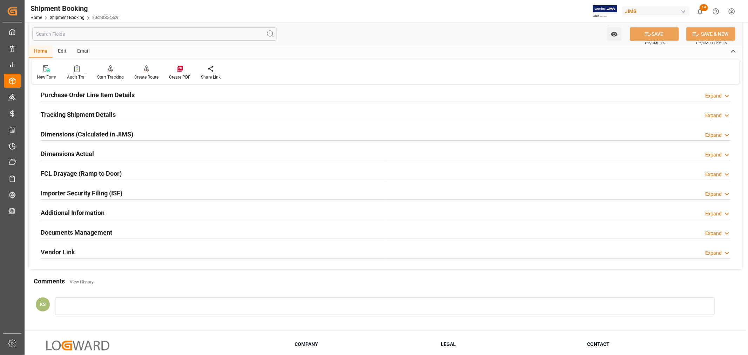
click at [185, 234] on div "Documents Management Expand" at bounding box center [386, 231] width 690 height 13
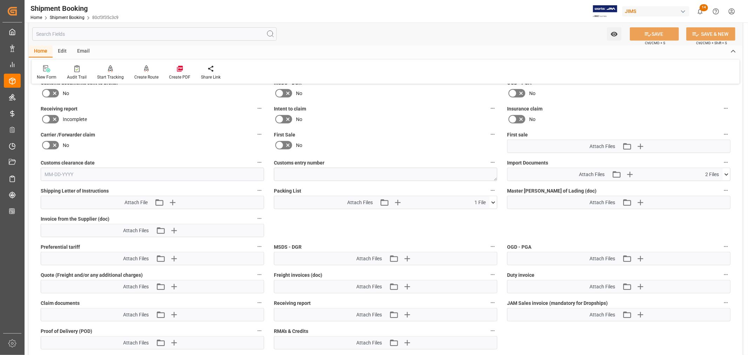
scroll to position [312, 0]
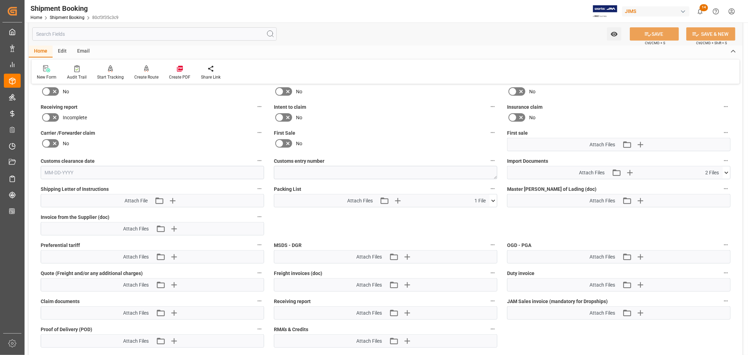
click at [729, 170] on icon at bounding box center [726, 172] width 7 height 7
click at [723, 192] on icon at bounding box center [723, 193] width 7 height 5
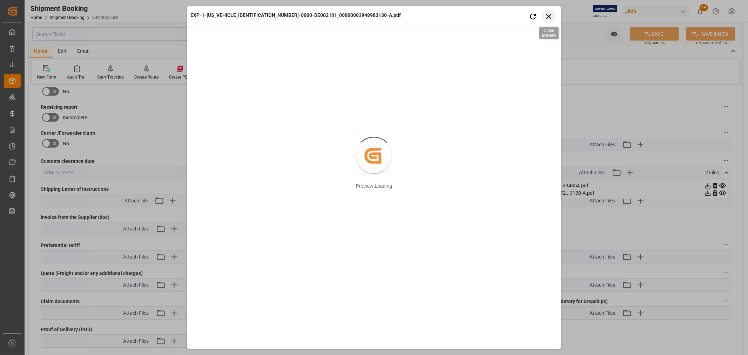
click at [547, 18] on icon "button" at bounding box center [549, 16] width 5 height 5
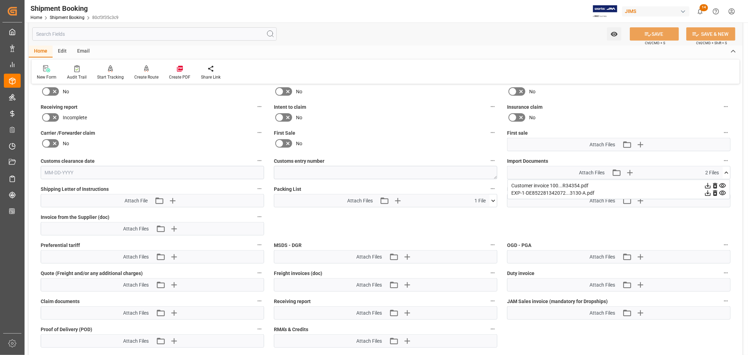
click at [491, 199] on icon at bounding box center [493, 200] width 7 height 7
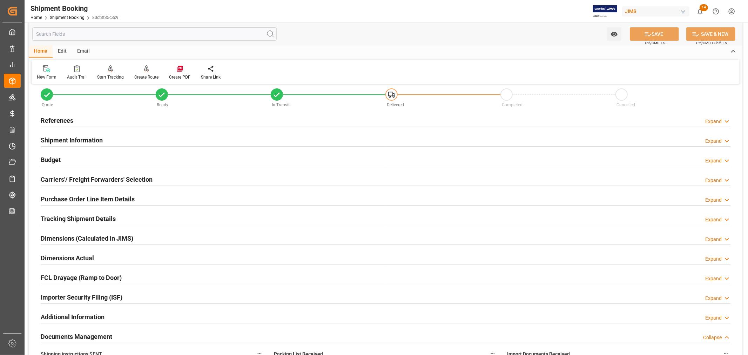
scroll to position [0, 0]
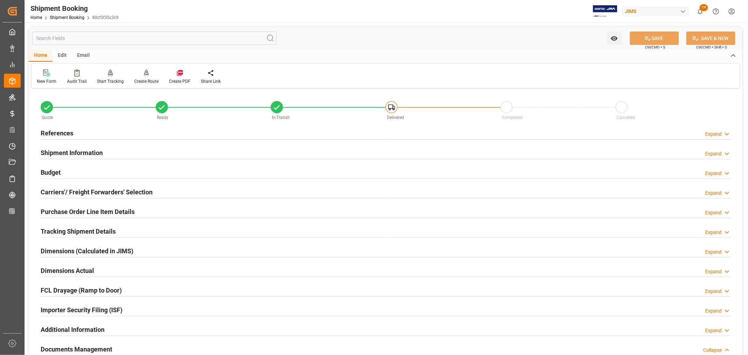
click at [58, 134] on h2 "References" at bounding box center [57, 132] width 33 height 9
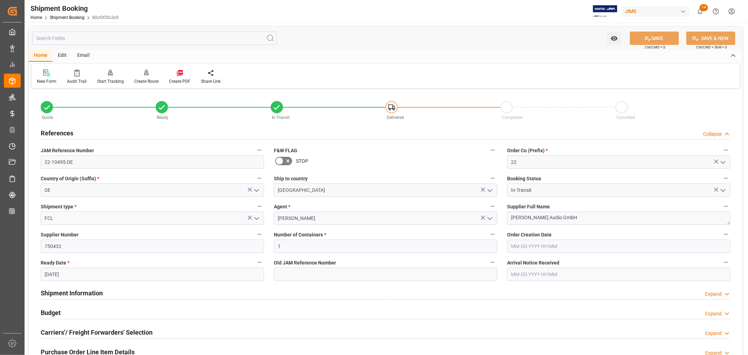
click at [58, 134] on h2 "References" at bounding box center [57, 132] width 33 height 9
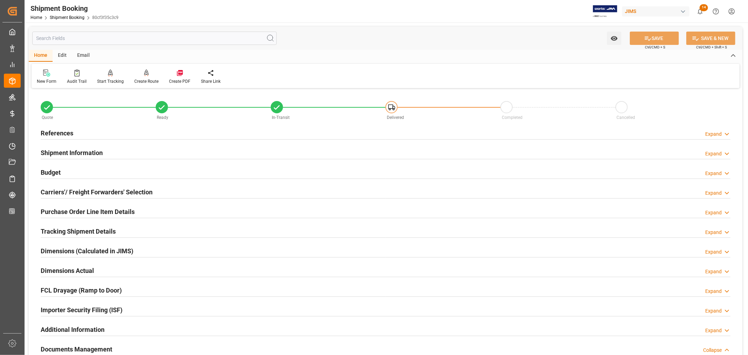
click at [62, 228] on h2 "Tracking Shipment Details" at bounding box center [78, 231] width 75 height 9
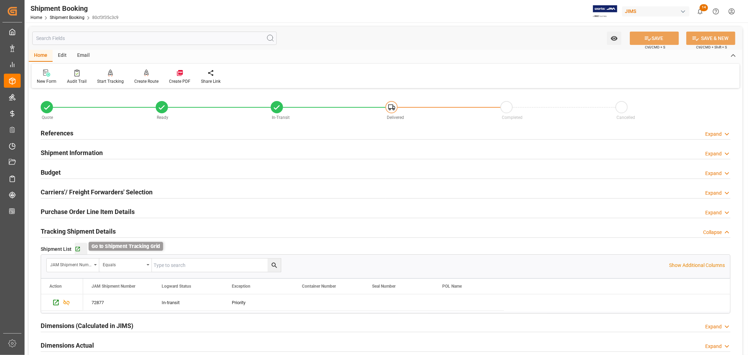
click at [76, 249] on icon "button" at bounding box center [78, 249] width 6 height 6
click at [69, 16] on link "Shipment Booking" at bounding box center [67, 17] width 35 height 5
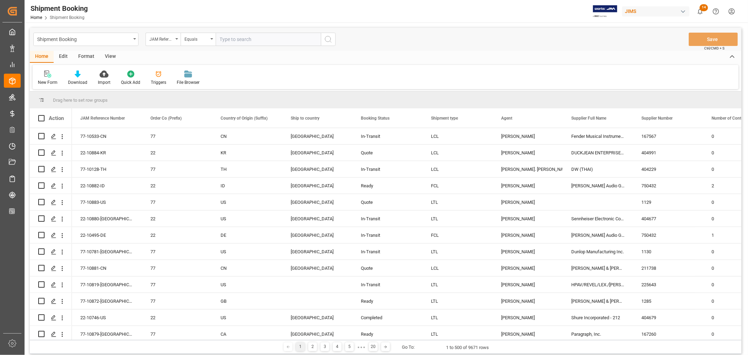
paste input "22-9163-SE"
type input "22-9163-SE"
click at [330, 40] on icon "search button" at bounding box center [328, 39] width 8 height 8
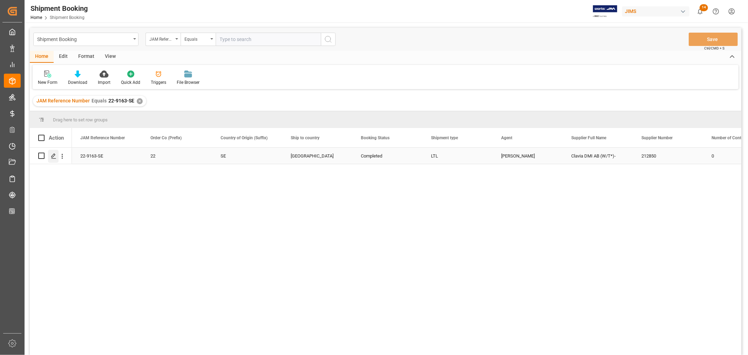
click at [54, 154] on icon "Press SPACE to select this row." at bounding box center [54, 156] width 6 height 6
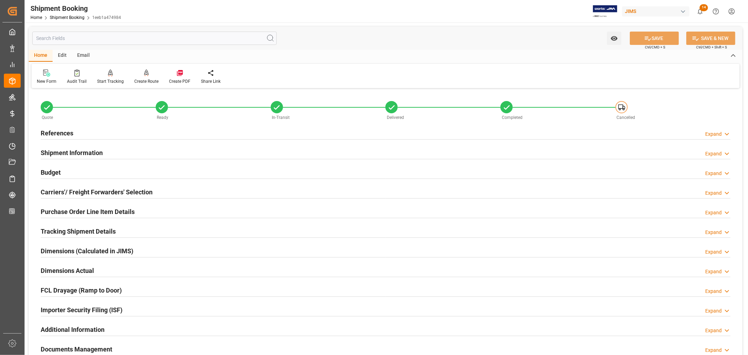
click at [88, 152] on h2 "Shipment Information" at bounding box center [72, 152] width 62 height 9
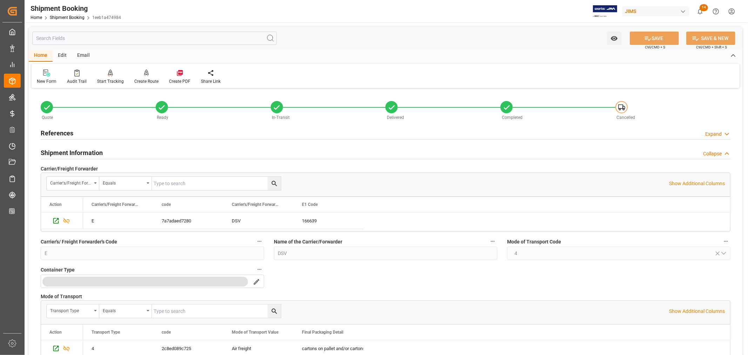
click at [88, 152] on h2 "Shipment Information" at bounding box center [72, 152] width 62 height 9
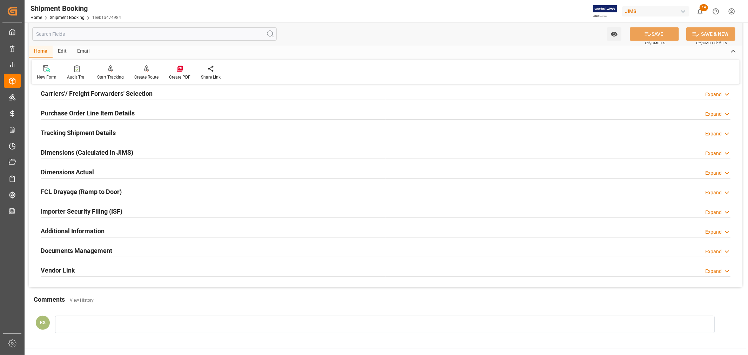
scroll to position [156, 0]
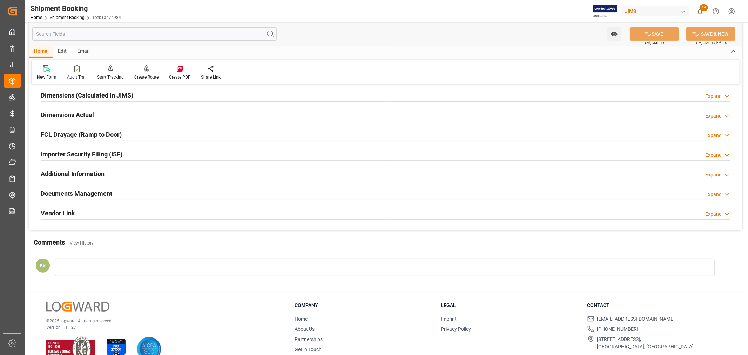
click at [120, 190] on div "Documents Management Expand" at bounding box center [386, 192] width 690 height 13
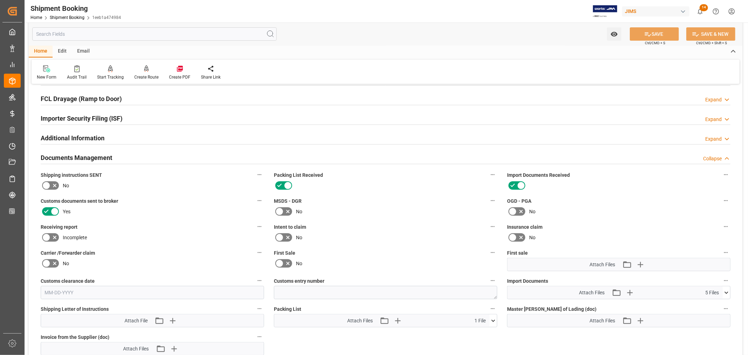
scroll to position [312, 0]
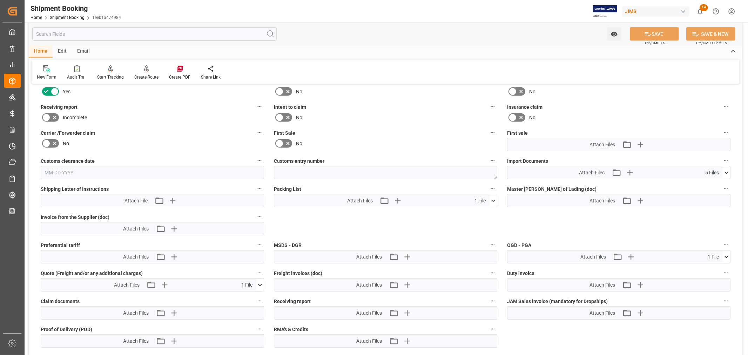
click at [727, 172] on icon at bounding box center [727, 173] width 4 height 2
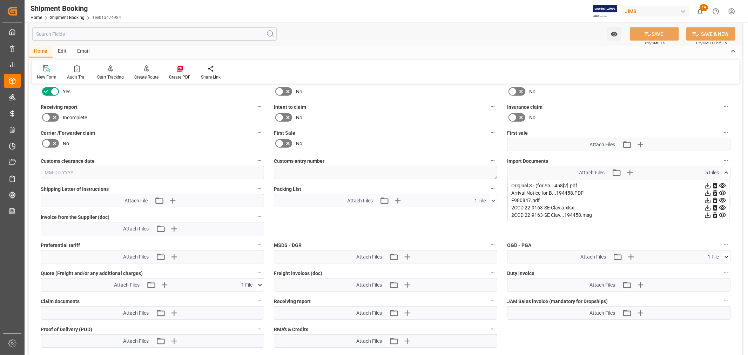
click at [723, 182] on icon at bounding box center [722, 185] width 7 height 7
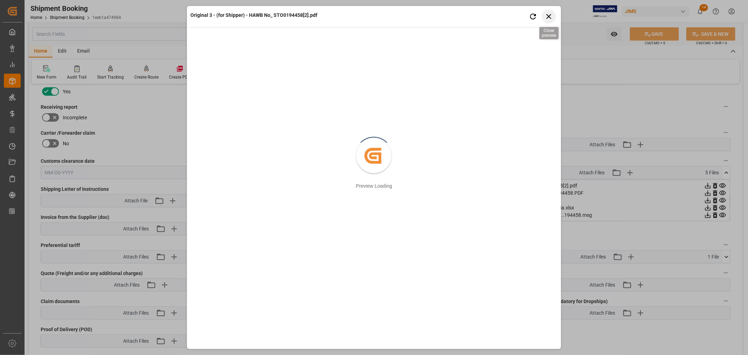
click at [550, 15] on icon "button" at bounding box center [549, 16] width 5 height 5
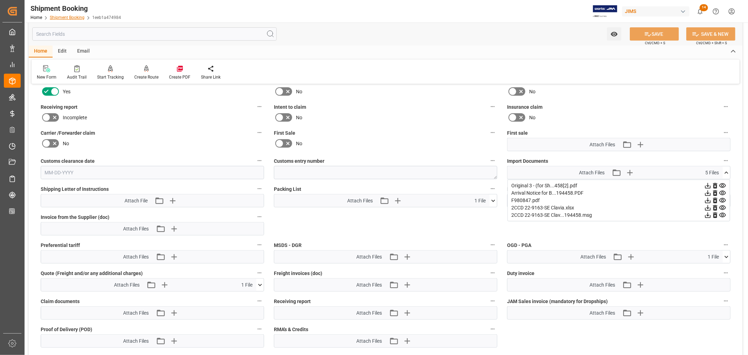
click at [66, 15] on link "Shipment Booking" at bounding box center [67, 17] width 35 height 5
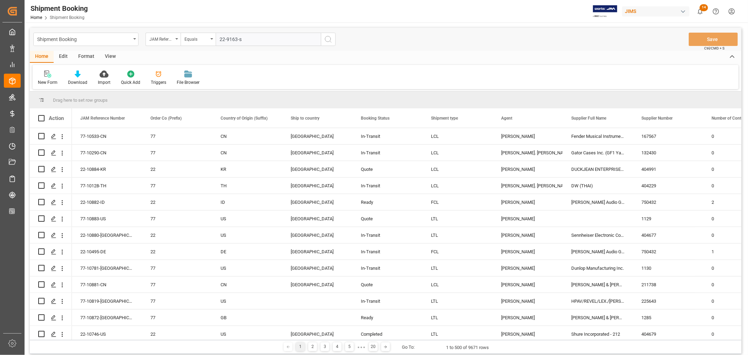
type input "22-9163-se"
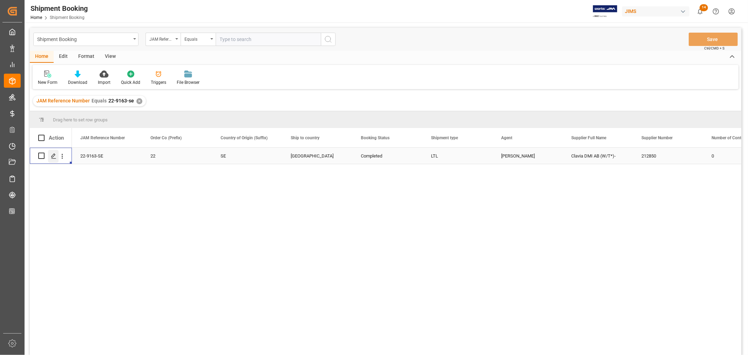
click at [54, 156] on icon "Press SPACE to select this row." at bounding box center [54, 156] width 6 height 6
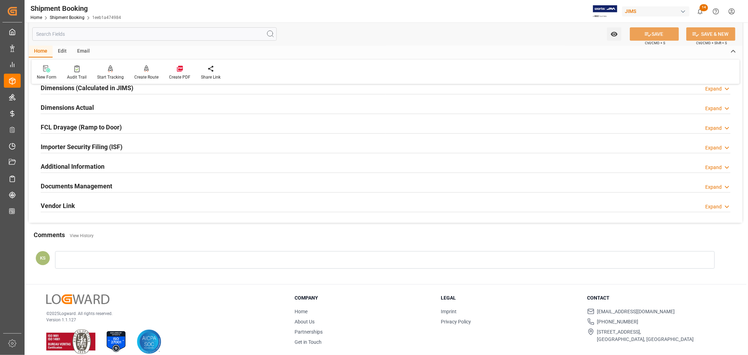
scroll to position [172, 0]
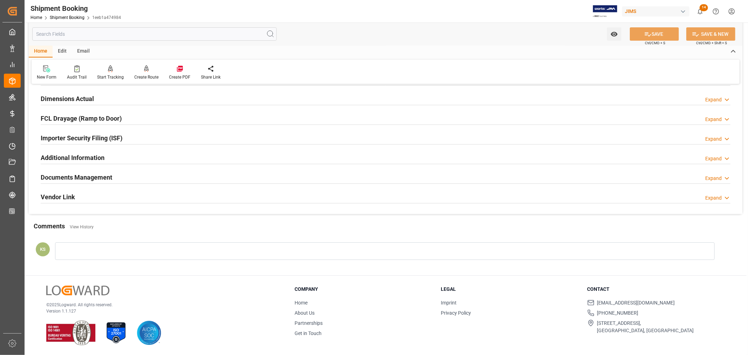
click at [148, 174] on div "Documents Management Expand" at bounding box center [386, 176] width 690 height 13
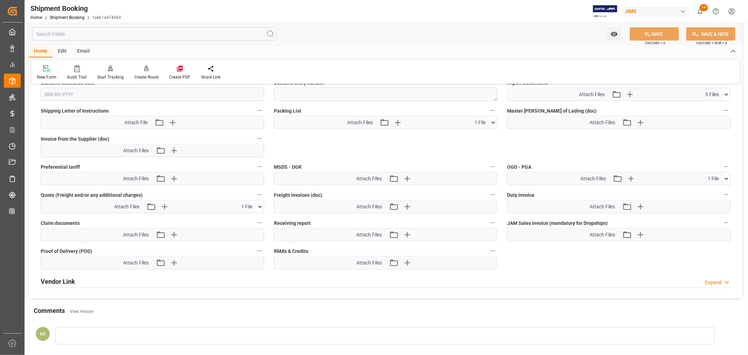
scroll to position [406, 0]
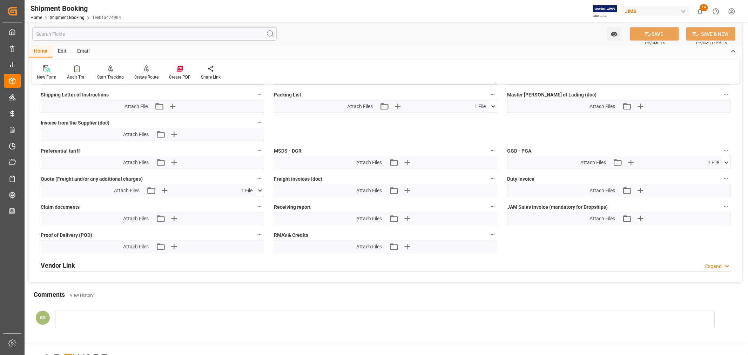
click at [260, 190] on icon at bounding box center [259, 190] width 7 height 7
click at [257, 202] on icon at bounding box center [256, 203] width 7 height 7
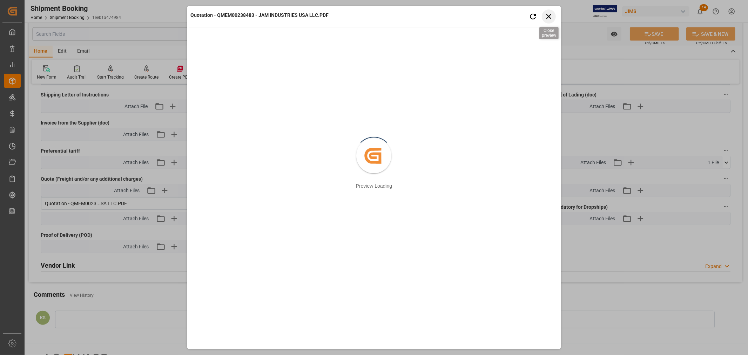
click at [550, 16] on icon "button" at bounding box center [548, 16] width 9 height 9
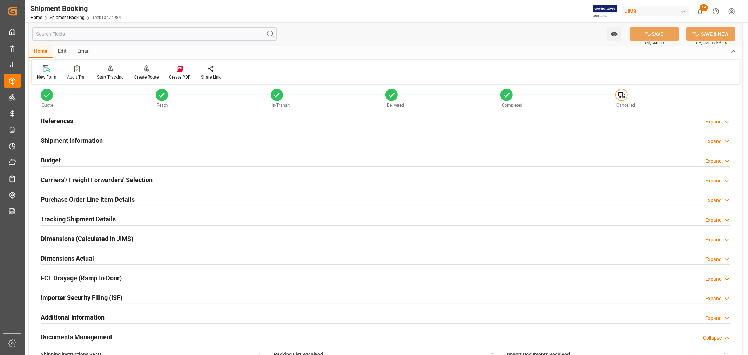
scroll to position [0, 0]
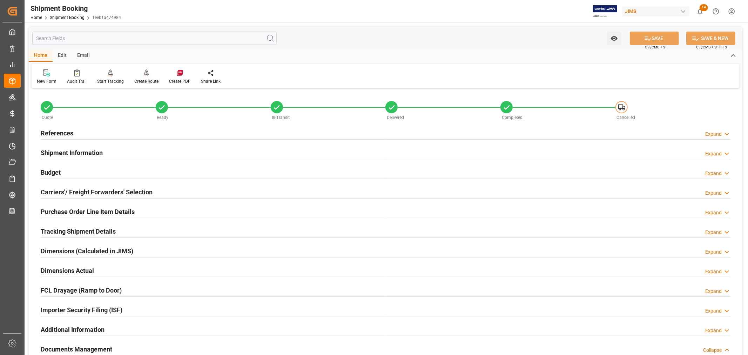
click at [51, 170] on h2 "Budget" at bounding box center [51, 172] width 20 height 9
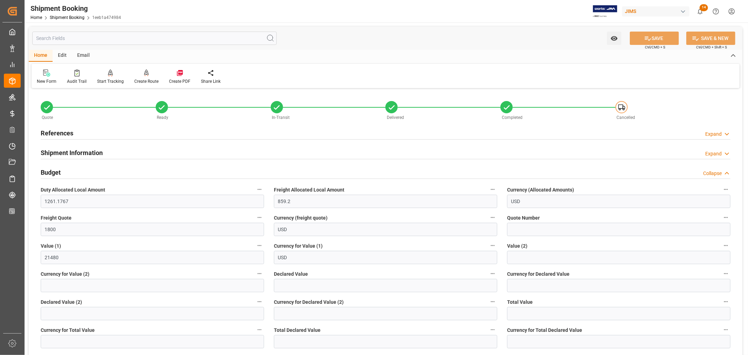
click at [51, 170] on h2 "Budget" at bounding box center [51, 172] width 20 height 9
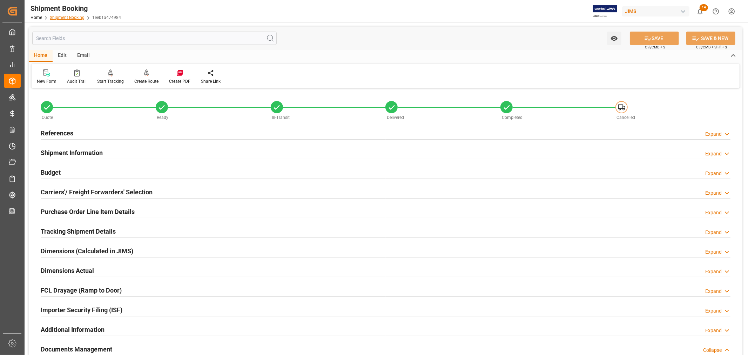
click at [69, 17] on link "Shipment Booking" at bounding box center [67, 17] width 35 height 5
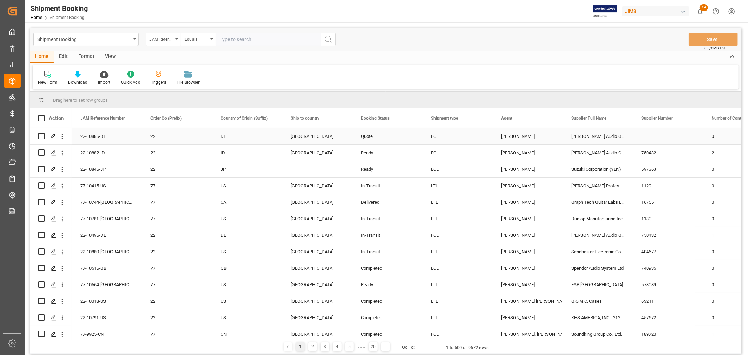
click at [585, 134] on div "[PERSON_NAME] Audio GmbH" at bounding box center [598, 136] width 70 height 16
click at [621, 118] on span at bounding box center [621, 118] width 6 height 6
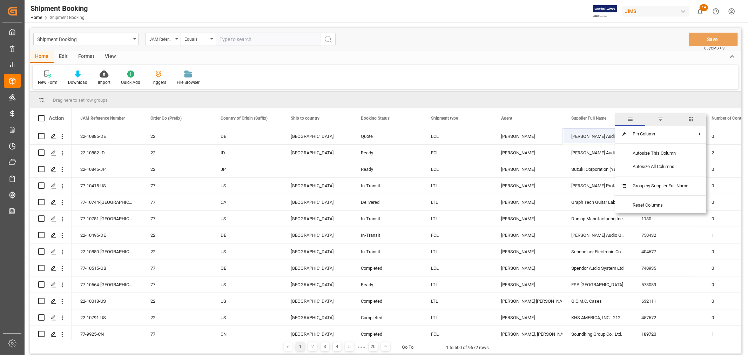
click at [662, 119] on span "filter" at bounding box center [660, 119] width 6 height 6
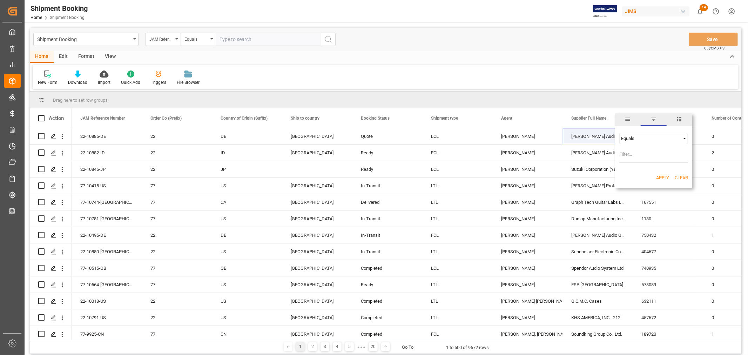
type input "v"
type input "[PERSON_NAME] Audio GmbH"
click at [663, 178] on button "Apply" at bounding box center [662, 177] width 13 height 7
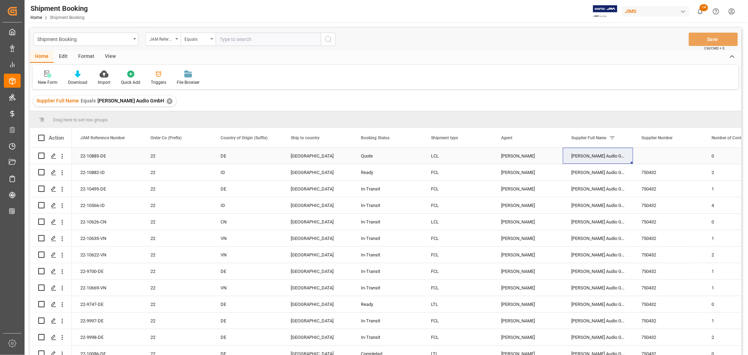
click at [468, 155] on div "LCL" at bounding box center [457, 156] width 53 height 16
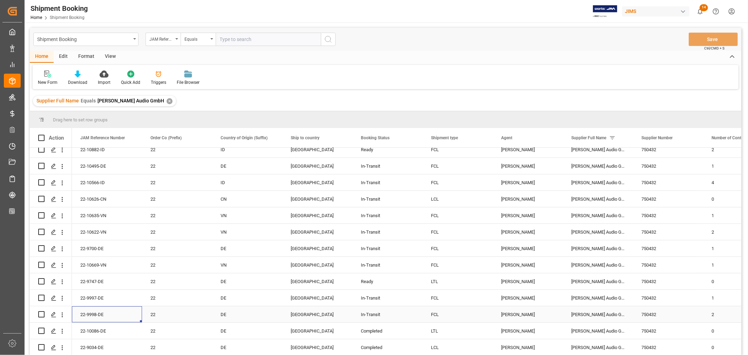
click at [123, 310] on div "22-9998-DE" at bounding box center [107, 314] width 70 height 16
click at [110, 329] on div "22-10086-DE" at bounding box center [107, 331] width 70 height 16
click at [225, 39] on input "text" at bounding box center [268, 39] width 105 height 13
type input "22-10495-de"
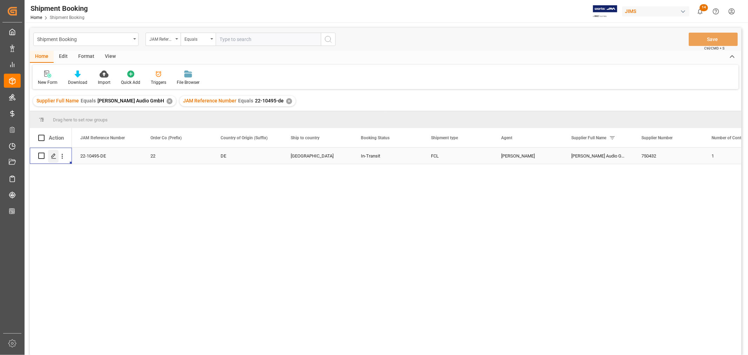
click at [54, 158] on line "Press SPACE to select this row." at bounding box center [54, 158] width 4 height 0
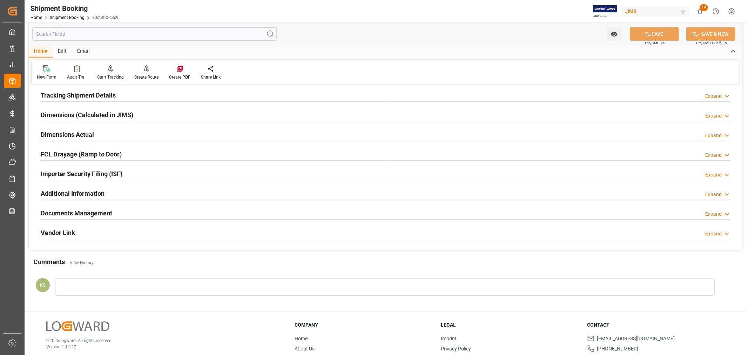
scroll to position [156, 0]
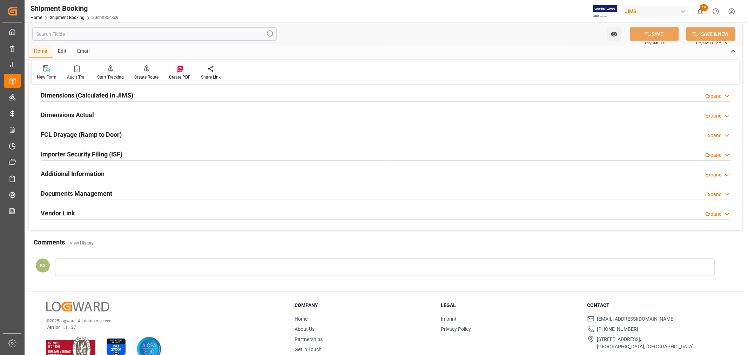
click at [175, 192] on div "Documents Management Expand" at bounding box center [386, 192] width 690 height 13
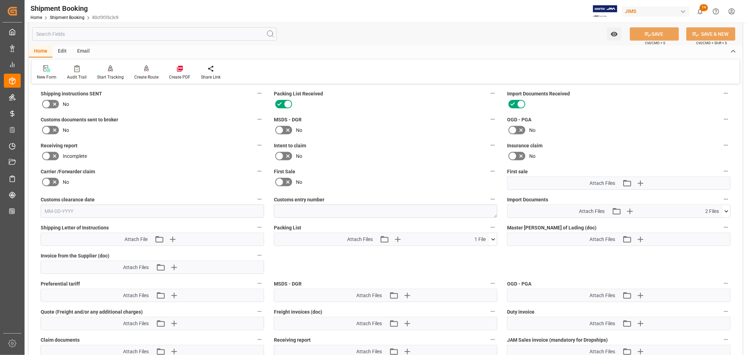
scroll to position [312, 0]
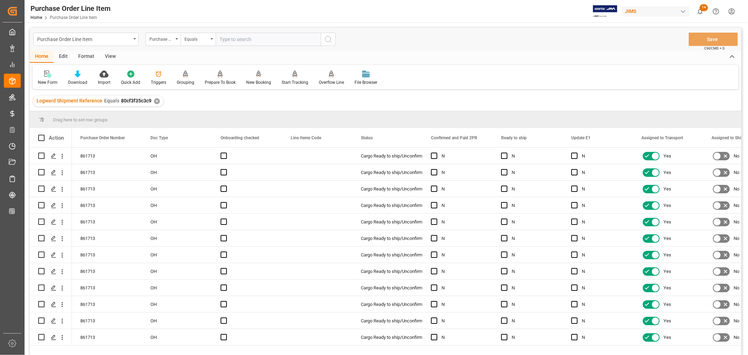
click at [106, 55] on div "View" at bounding box center [110, 57] width 21 height 12
drag, startPoint x: 81, startPoint y: 74, endPoint x: 82, endPoint y: 86, distance: 12.6
click at [81, 74] on icon at bounding box center [79, 74] width 7 height 7
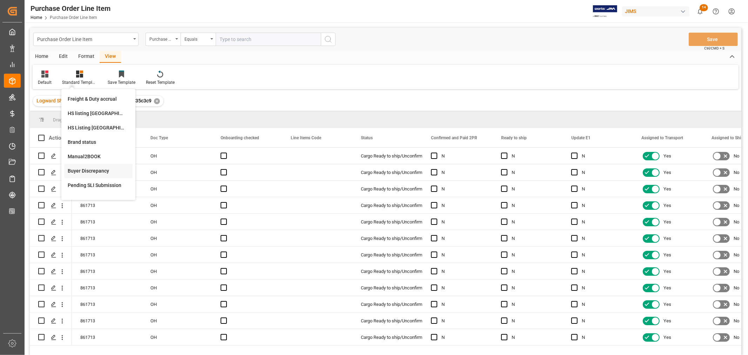
click at [83, 165] on div "Buyer Discrepancy" at bounding box center [98, 171] width 68 height 14
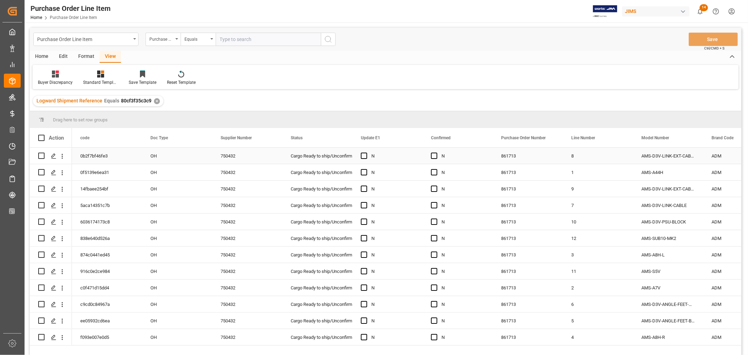
click at [471, 153] on div "N" at bounding box center [463, 156] width 43 height 16
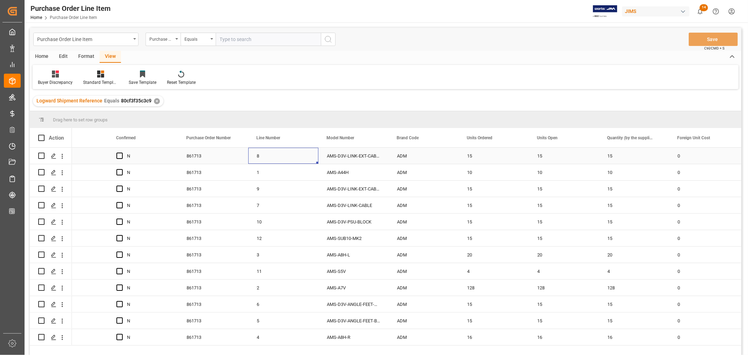
click at [299, 159] on div "8" at bounding box center [283, 156] width 70 height 16
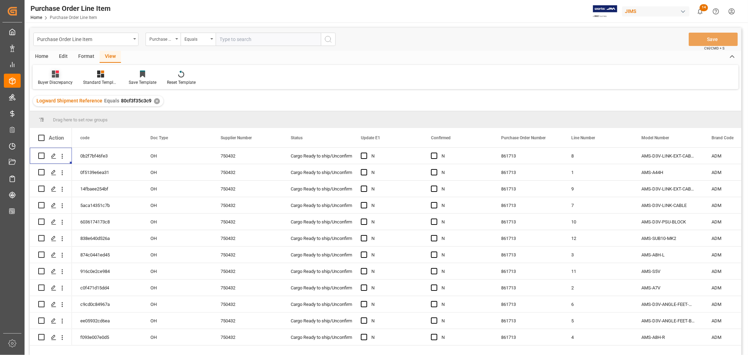
click at [58, 76] on icon at bounding box center [55, 74] width 7 height 7
click at [61, 112] on div "ISF Manufacturer Template" at bounding box center [74, 113] width 61 height 7
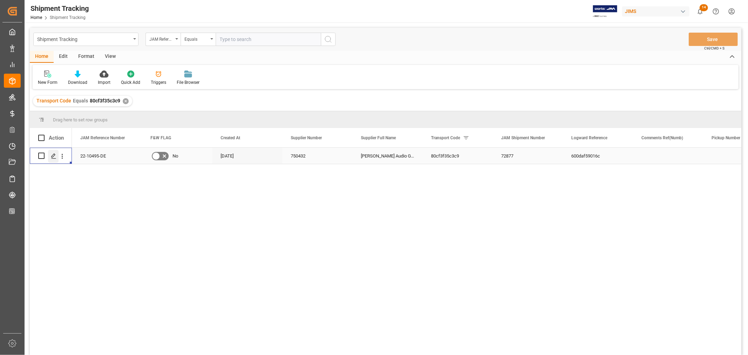
click at [53, 159] on div "Press SPACE to select this row." at bounding box center [53, 156] width 11 height 13
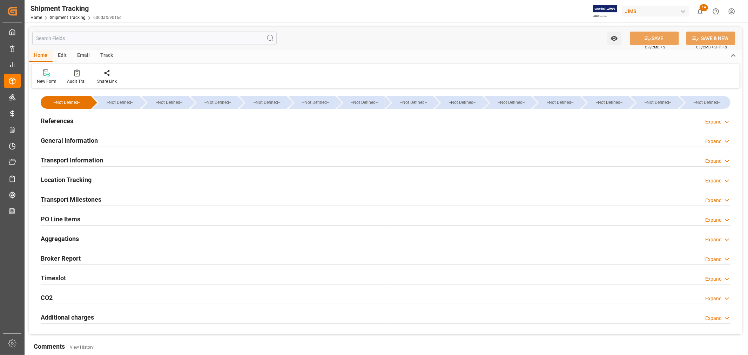
type input "143784.58"
click at [94, 160] on h2 "Transport Information" at bounding box center [72, 159] width 62 height 9
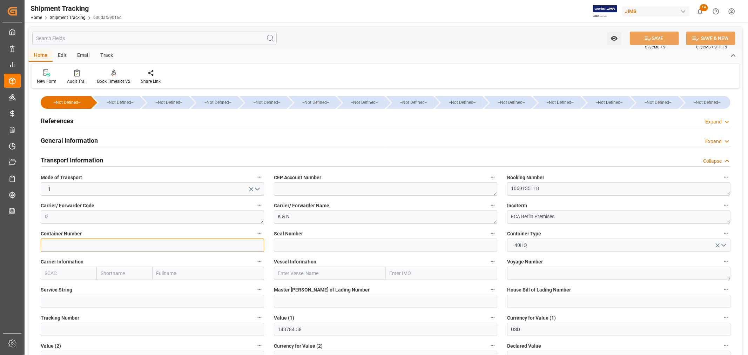
click at [48, 246] on input at bounding box center [152, 245] width 223 height 13
paste input "FFAU3595060"
click at [44, 245] on input "FFAU3595060" at bounding box center [152, 245] width 223 height 13
type input "FFAU3595060"
click at [657, 38] on button "SAVE" at bounding box center [654, 38] width 49 height 13
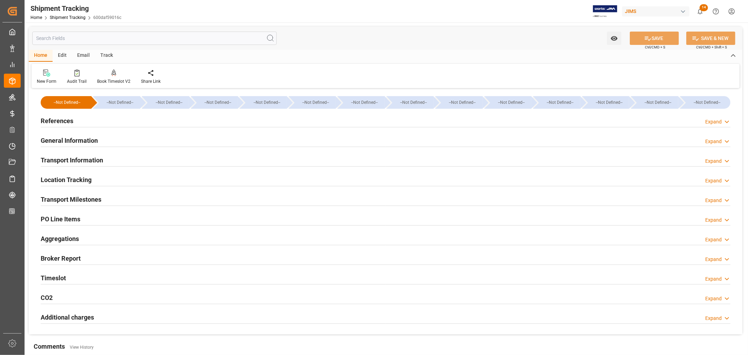
click at [114, 160] on div "Transport Information Expand" at bounding box center [386, 159] width 690 height 13
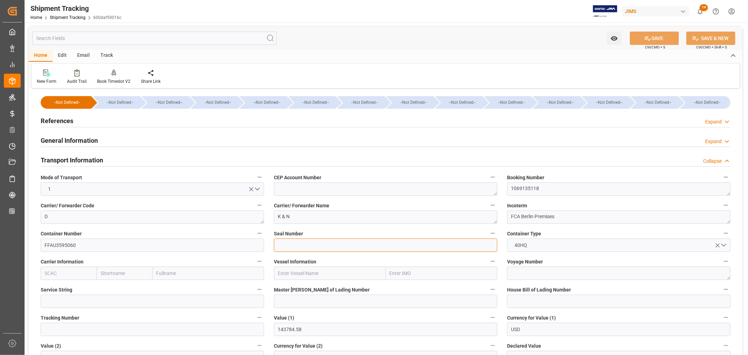
drag, startPoint x: 278, startPoint y: 244, endPoint x: 283, endPoint y: 246, distance: 5.9
click at [278, 244] on input at bounding box center [385, 245] width 223 height 13
paste input "K565244"
type input "K565244"
click at [658, 37] on button "SAVE" at bounding box center [654, 38] width 49 height 13
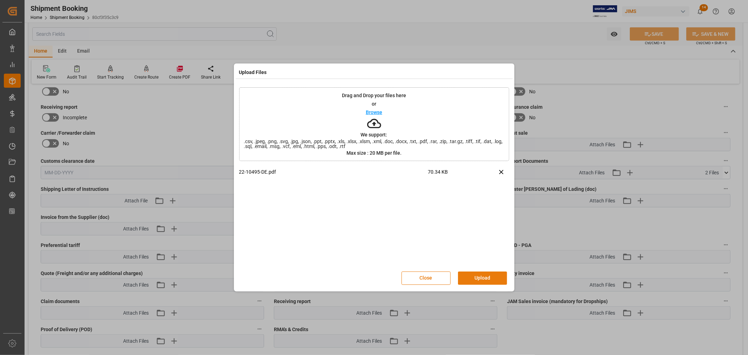
click at [483, 274] on button "Upload" at bounding box center [482, 278] width 49 height 13
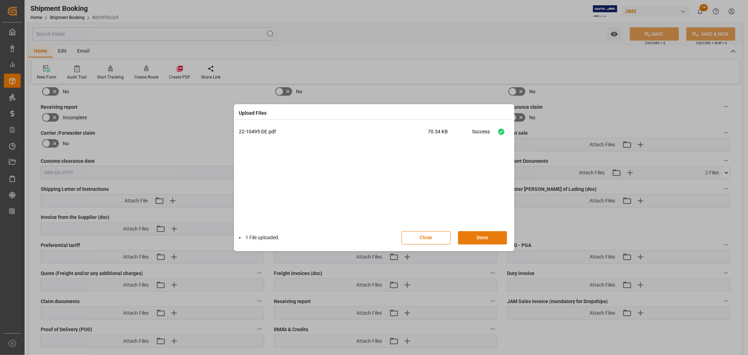
click at [485, 237] on button "Done" at bounding box center [482, 237] width 49 height 13
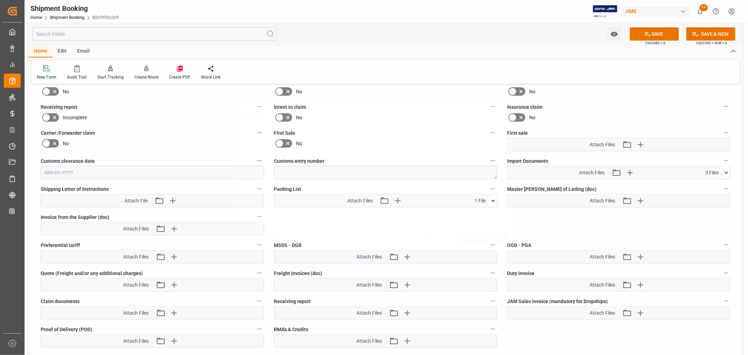
click at [661, 33] on button "SAVE" at bounding box center [654, 33] width 49 height 13
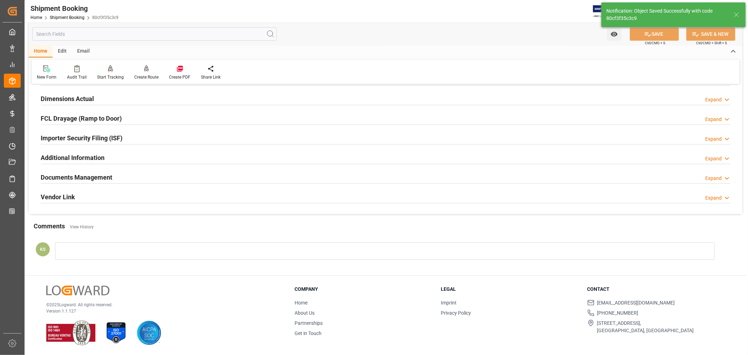
scroll to position [172, 0]
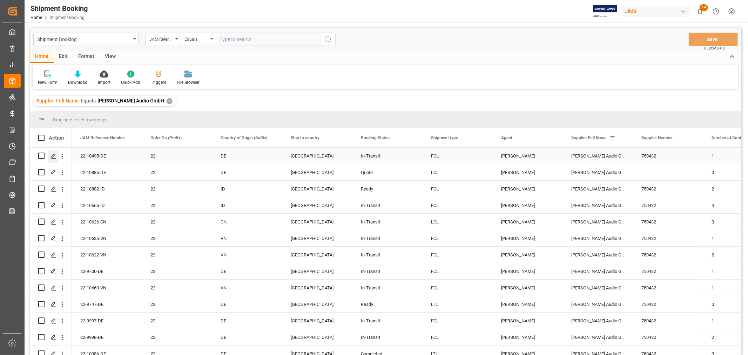
click at [54, 155] on icon "Press SPACE to select this row." at bounding box center [54, 156] width 6 height 6
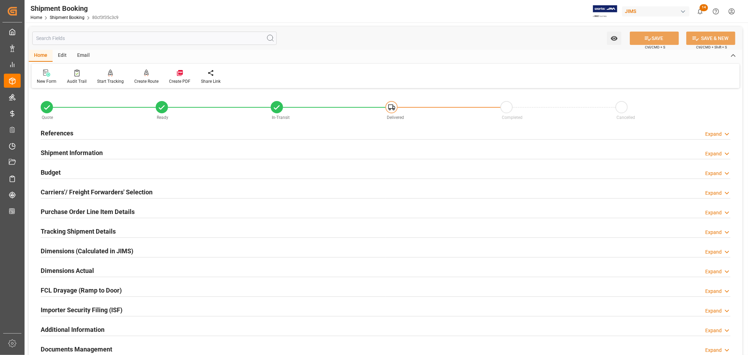
click at [61, 230] on h2 "Tracking Shipment Details" at bounding box center [78, 231] width 75 height 9
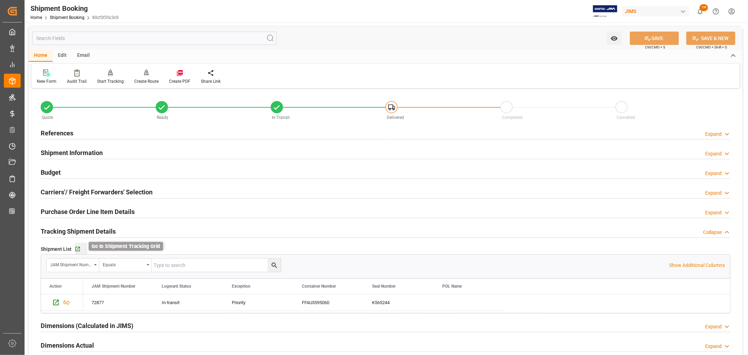
click at [78, 249] on icon "button" at bounding box center [78, 249] width 6 height 6
drag, startPoint x: 88, startPoint y: 229, endPoint x: 89, endPoint y: 218, distance: 10.5
click at [88, 229] on h2 "Tracking Shipment Details" at bounding box center [78, 231] width 75 height 9
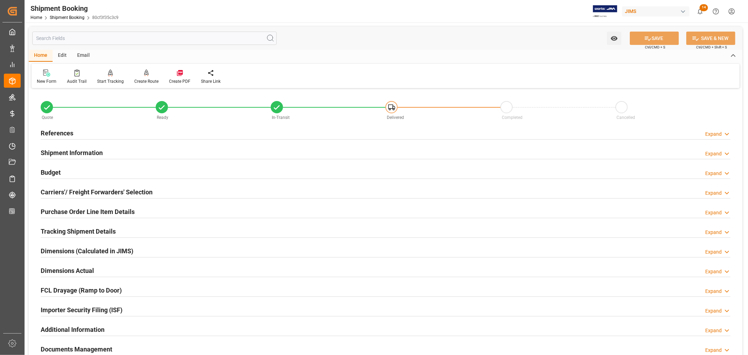
click at [69, 131] on h2 "References" at bounding box center [57, 132] width 33 height 9
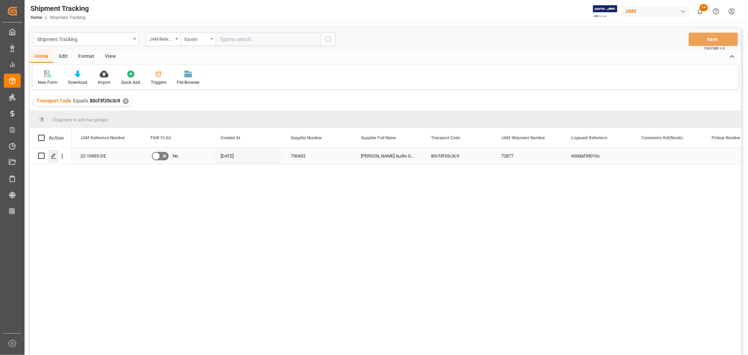
click at [55, 156] on icon "Press SPACE to select this row." at bounding box center [54, 156] width 6 height 6
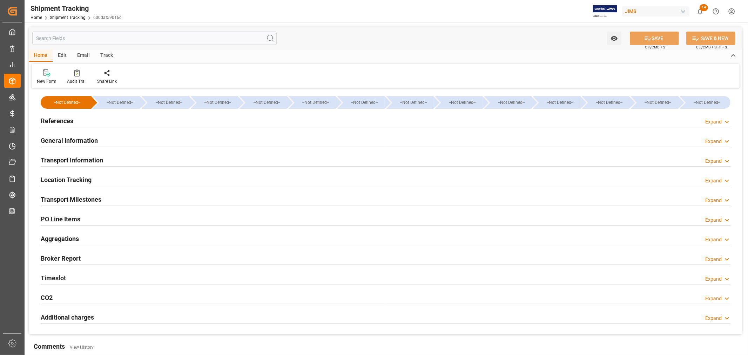
type input "[DATE] 00:00"
type input "[DATE]"
type input "[DATE] 00:00"
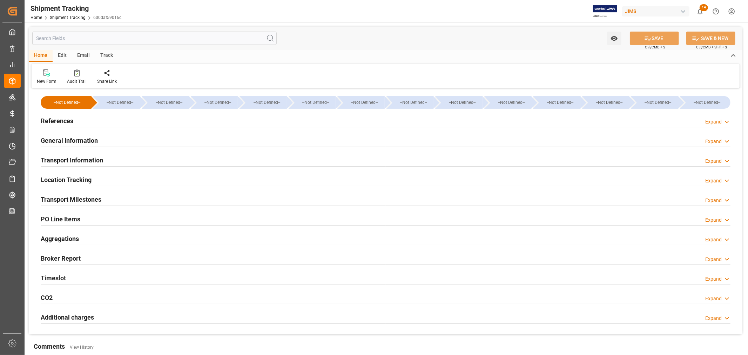
type input "[DATE]"
type input "[DATE] 00:00"
click at [88, 201] on h2 "Transport Milestones" at bounding box center [71, 199] width 61 height 9
